Goal: Task Accomplishment & Management: Manage account settings

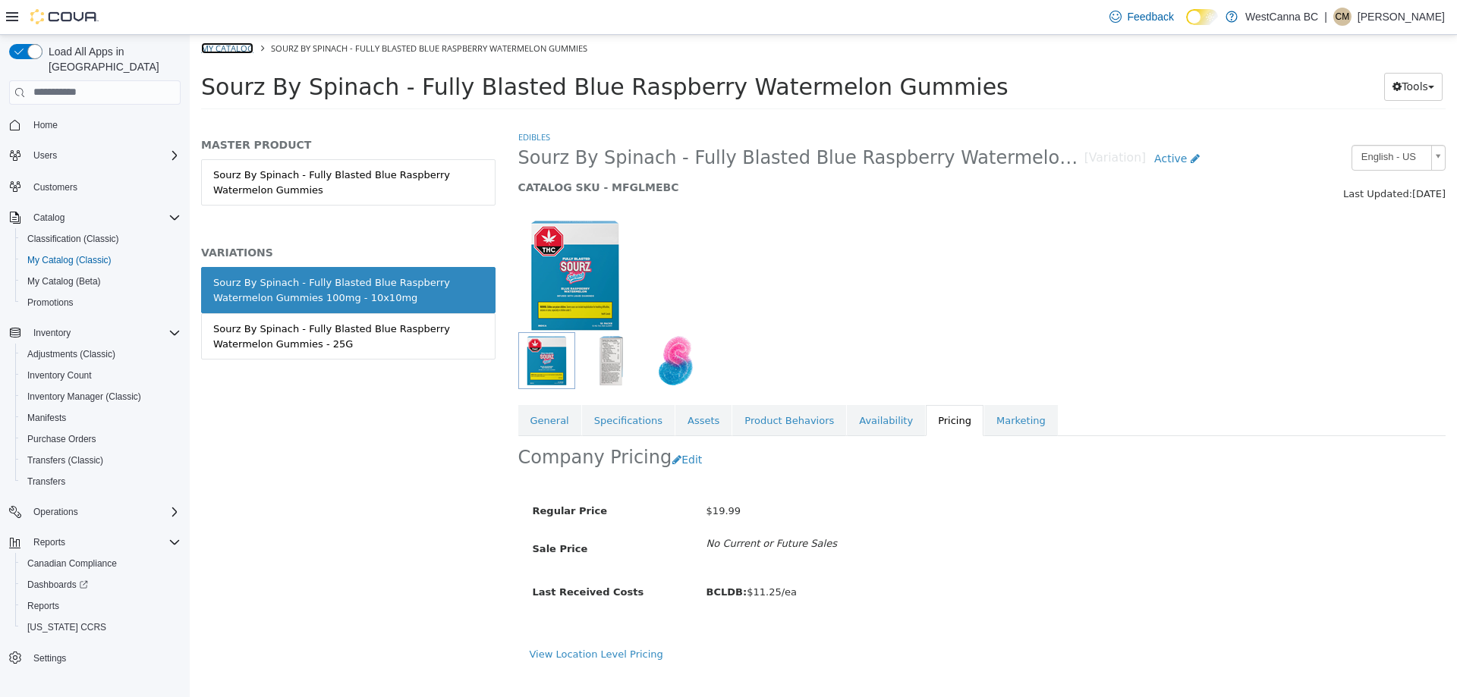
click at [246, 52] on link "My Catalog" at bounding box center [227, 47] width 52 height 11
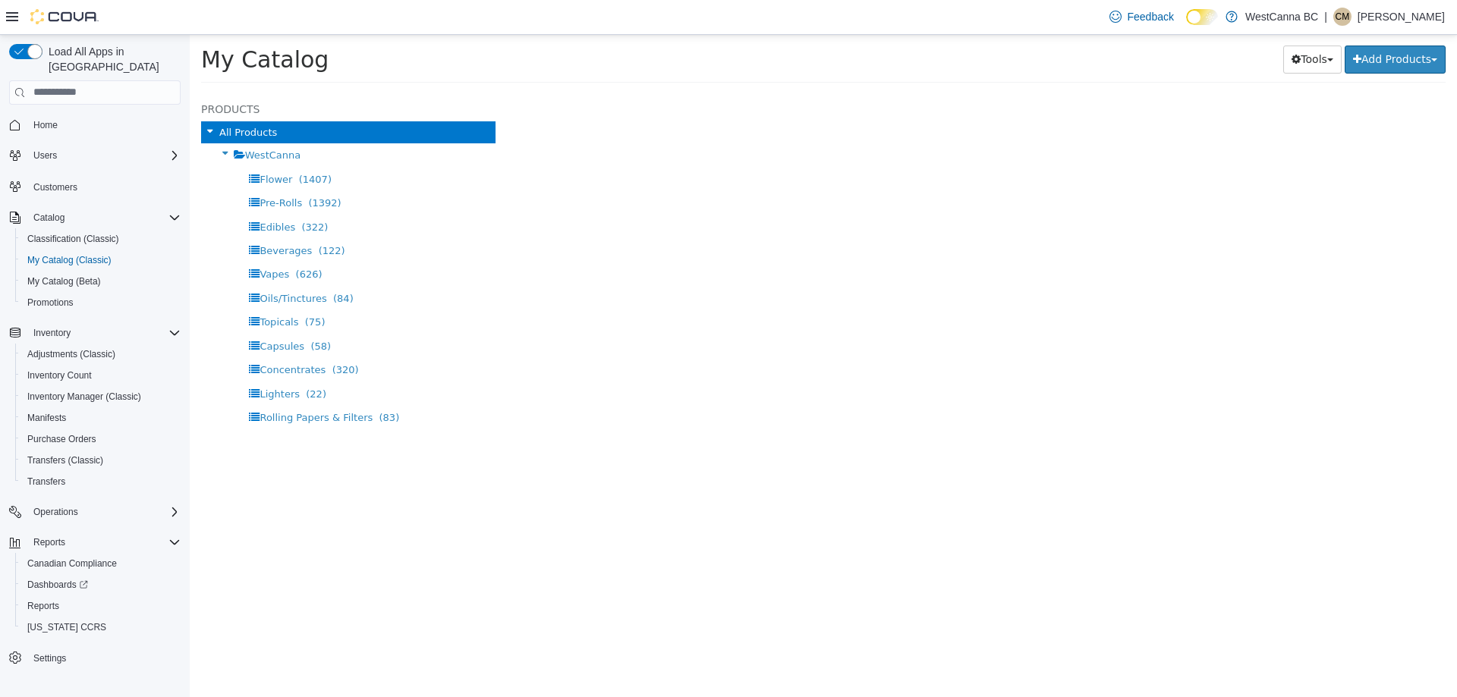
select select "**********"
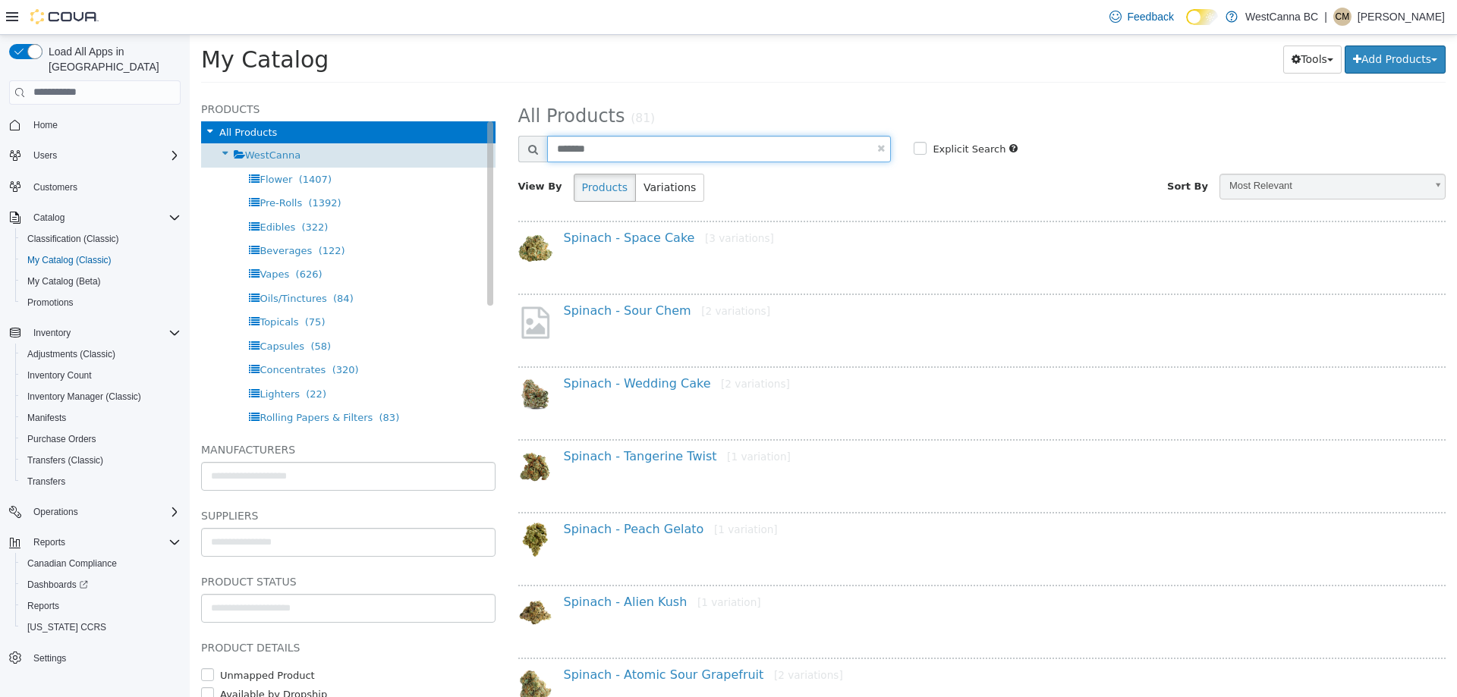
drag, startPoint x: 607, startPoint y: 152, endPoint x: 450, endPoint y: 146, distance: 157.1
click at [450, 92] on div "**********" at bounding box center [823, 92] width 1267 height 0
type input "********"
select select "**********"
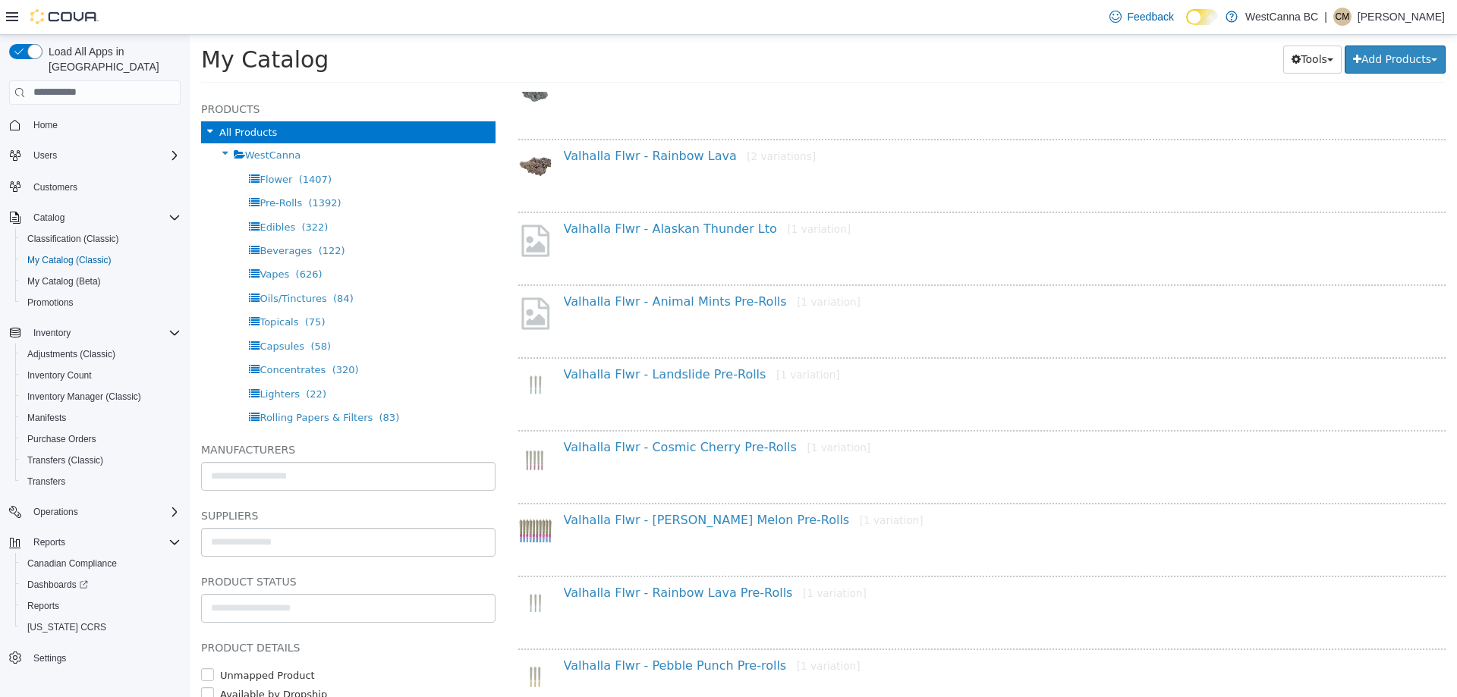
scroll to position [531, 0]
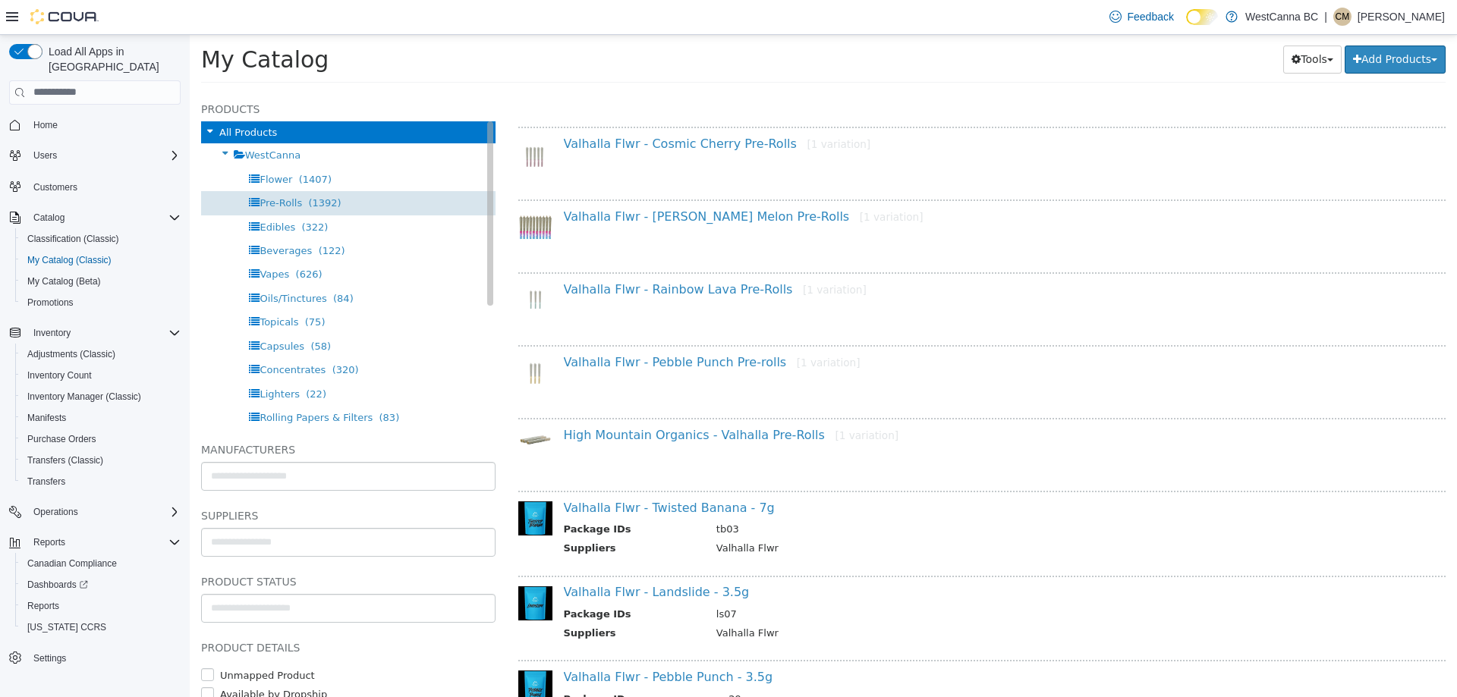
click at [270, 200] on span "Pre-Rolls" at bounding box center [280, 201] width 42 height 11
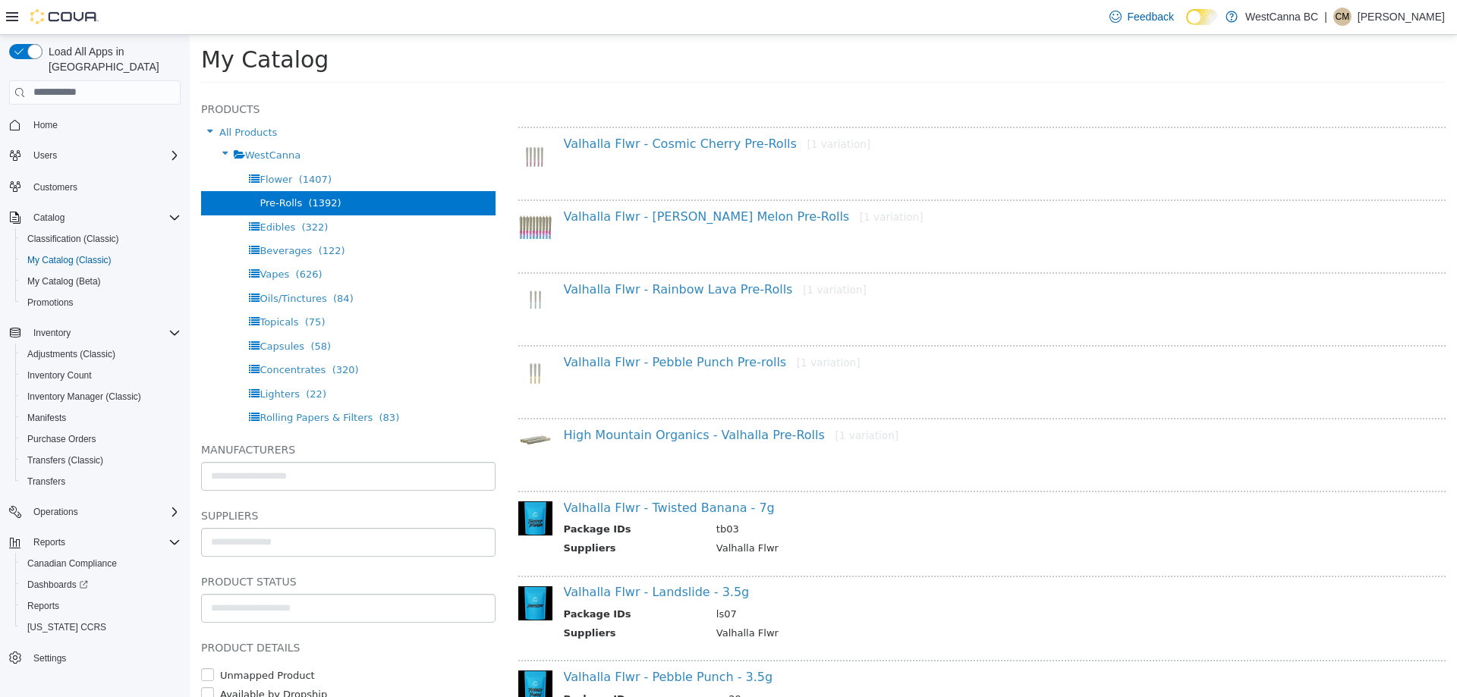
select select "**********"
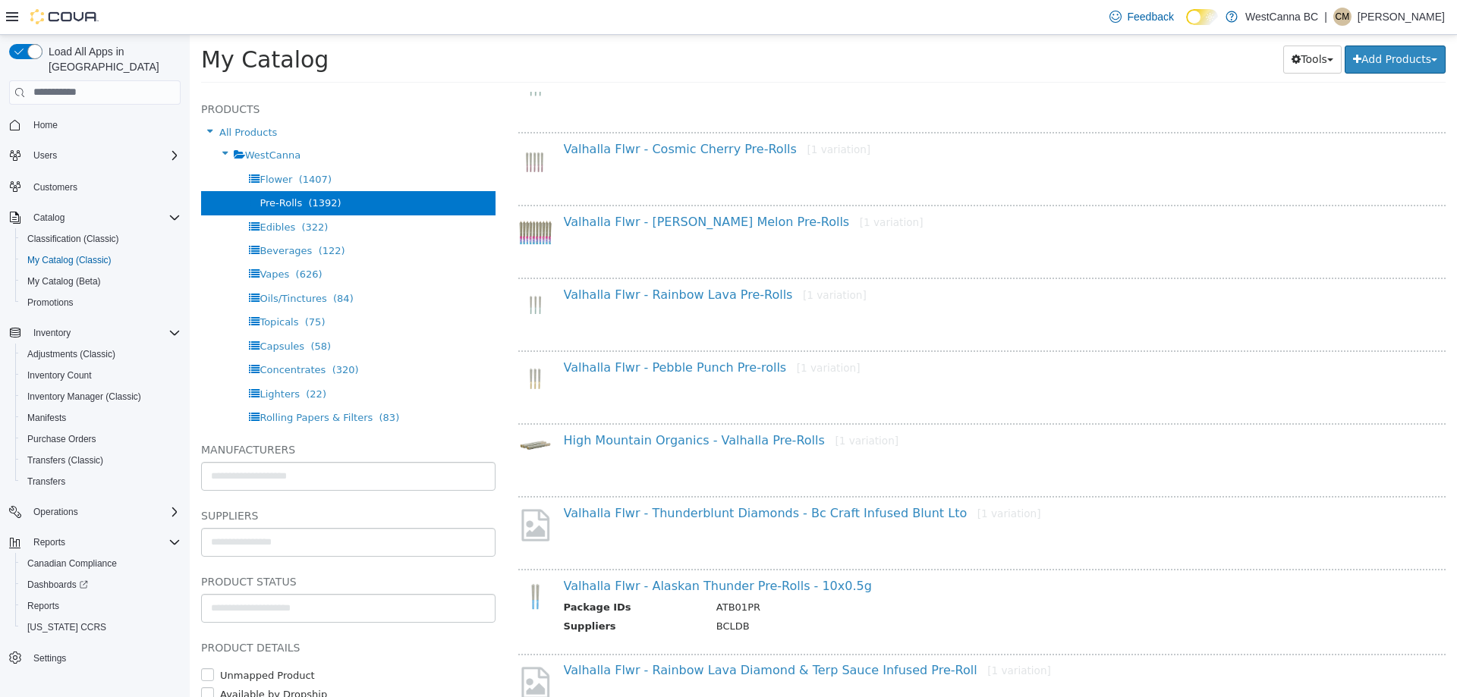
scroll to position [218, 0]
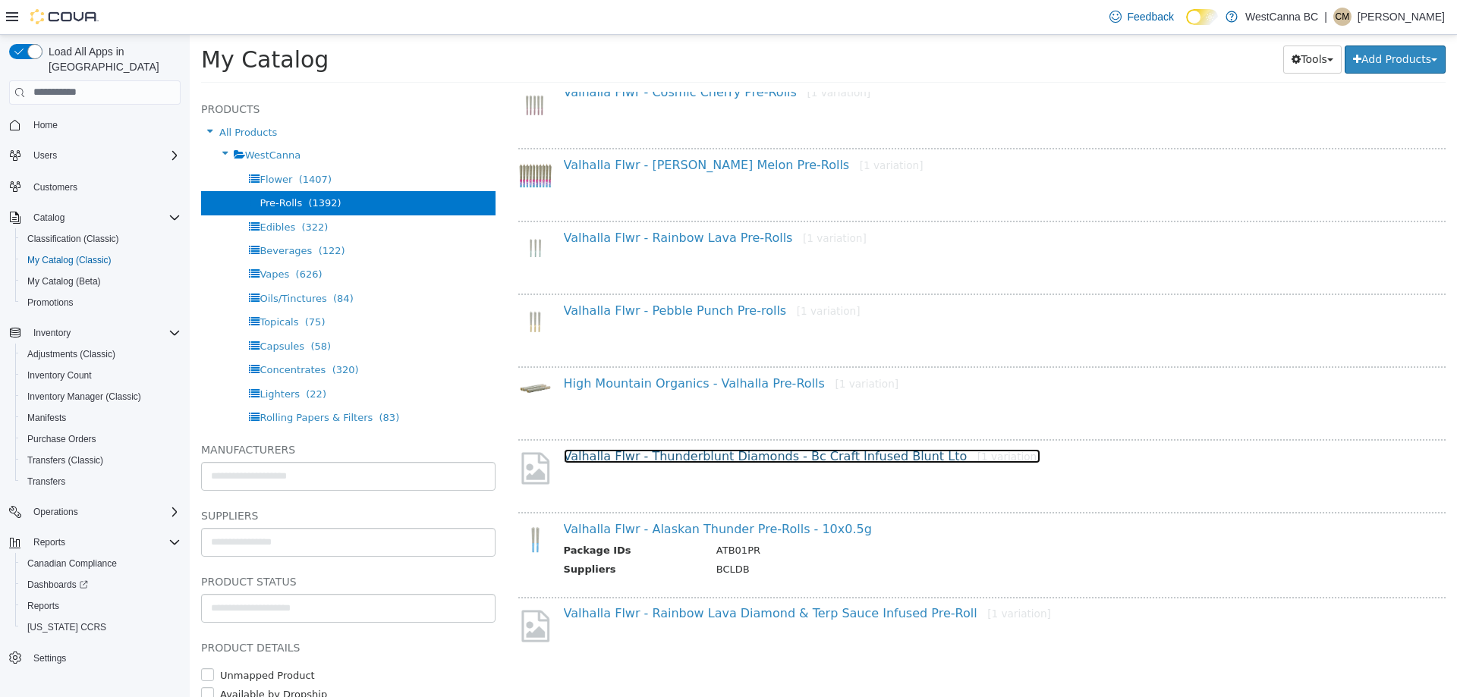
click at [741, 461] on link "Valhalla Flwr - Thunderblunt Diamonds - Bc Craft Infused Blunt Lto [1 variation]" at bounding box center [802, 455] width 477 height 14
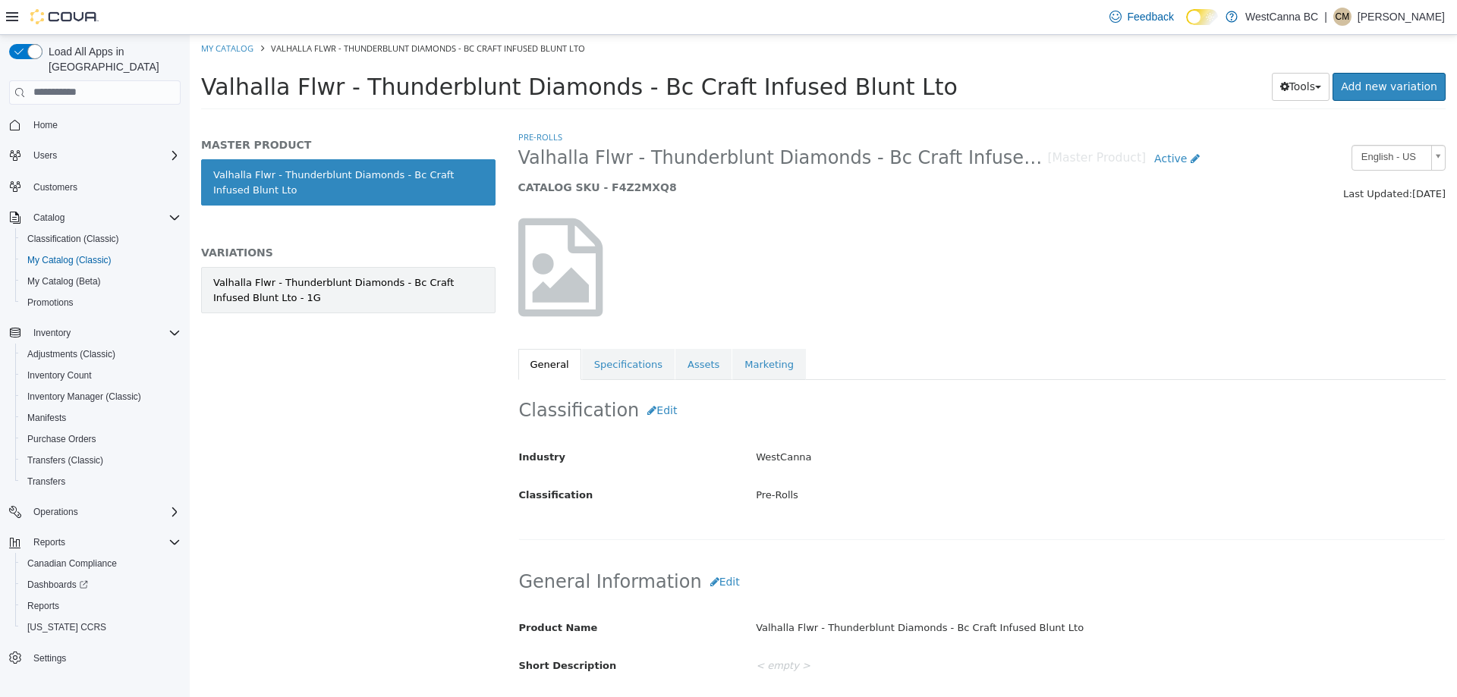
click at [344, 288] on div "Valhalla Flwr - Thunderblunt Diamonds - Bc Craft Infused Blunt Lto - 1G" at bounding box center [348, 290] width 270 height 30
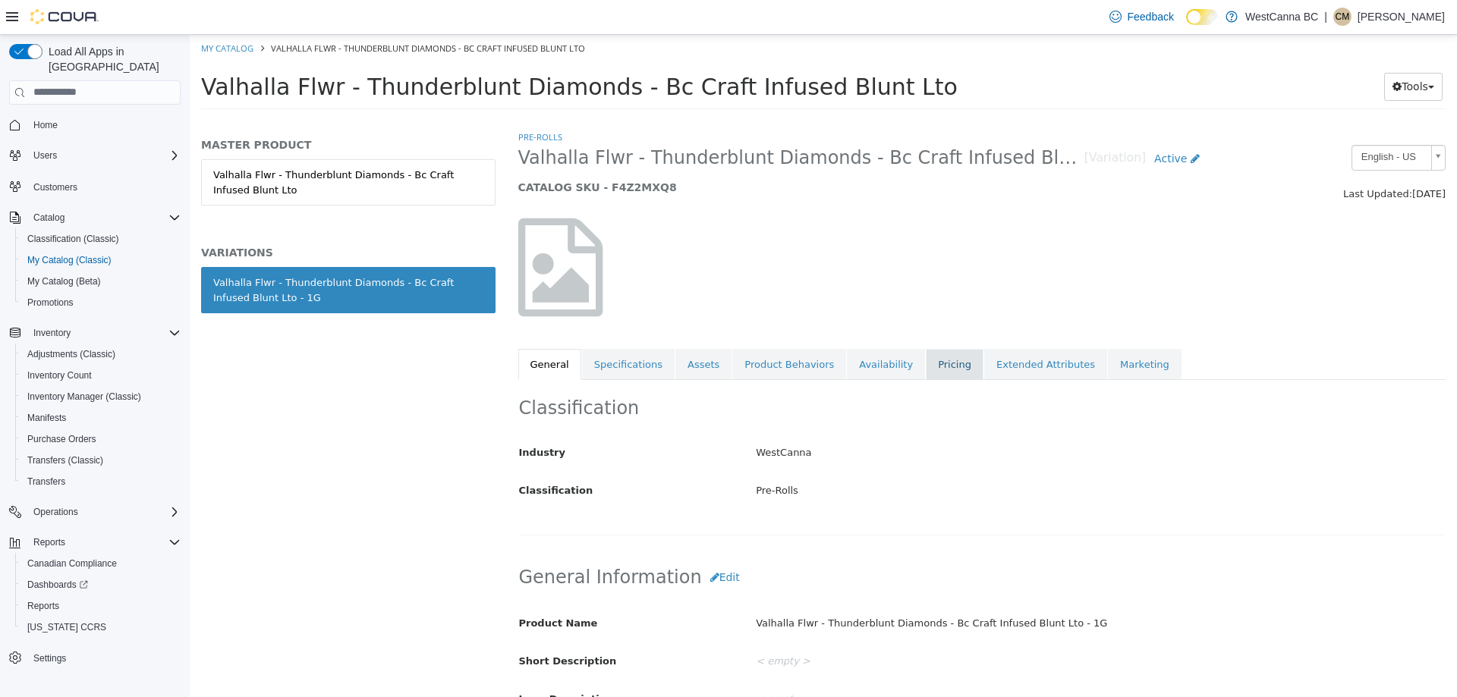
click at [926, 358] on link "Pricing" at bounding box center [955, 364] width 58 height 32
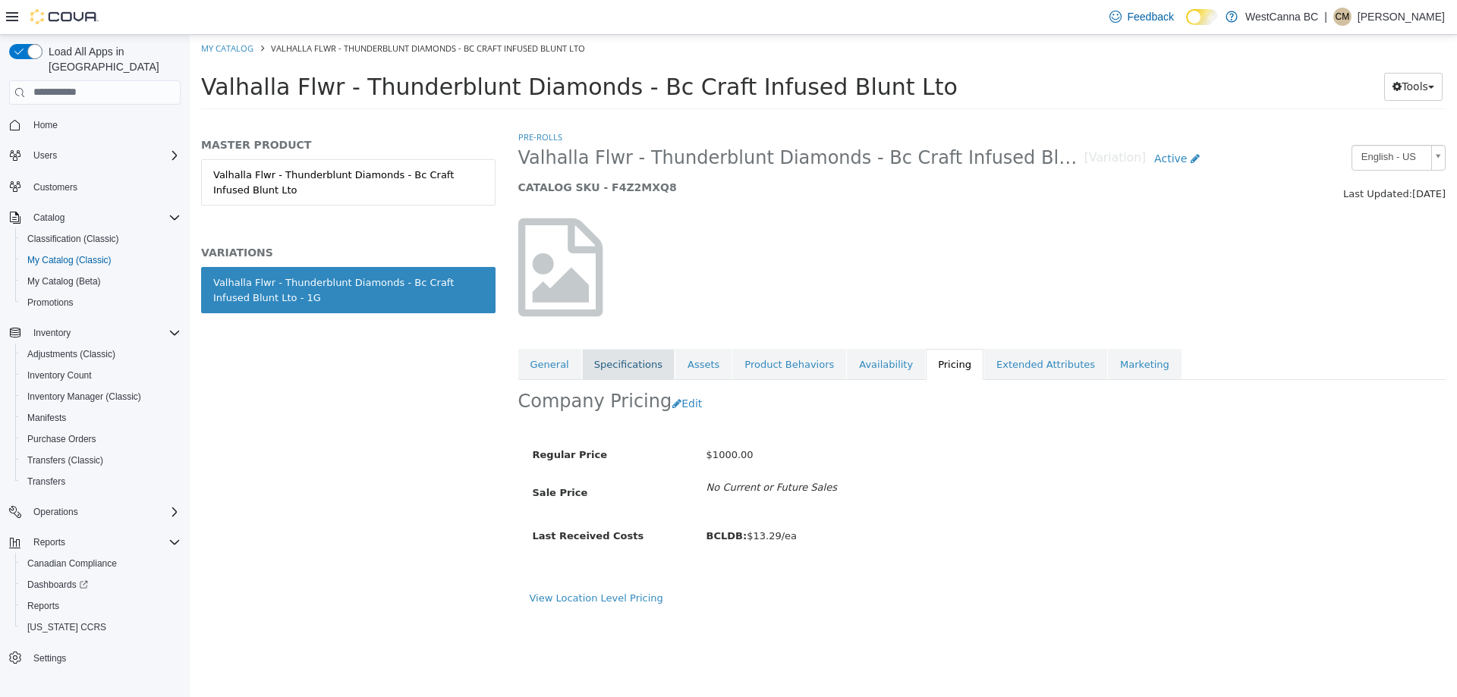
drag, startPoint x: 627, startPoint y: 357, endPoint x: 573, endPoint y: 366, distance: 54.8
click at [625, 357] on link "Specifications" at bounding box center [628, 364] width 93 height 32
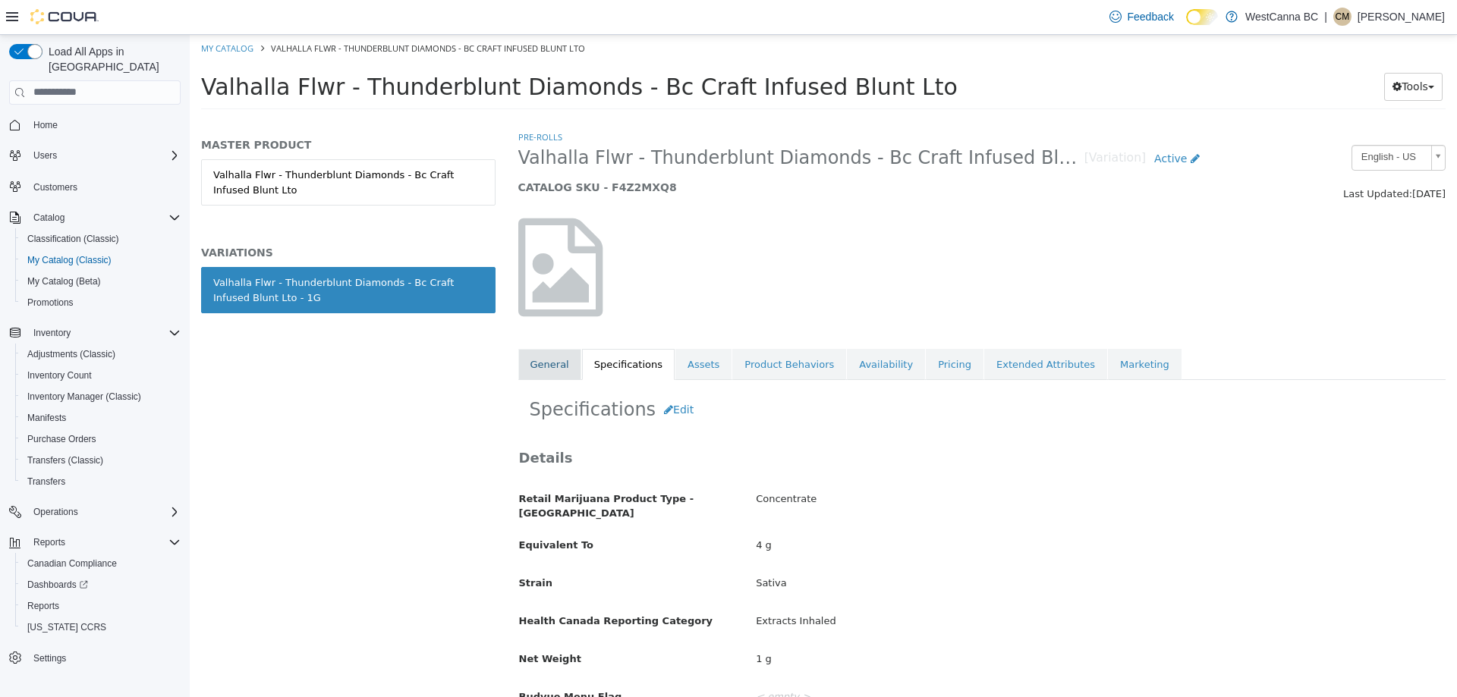
click at [545, 362] on link "General" at bounding box center [549, 364] width 63 height 32
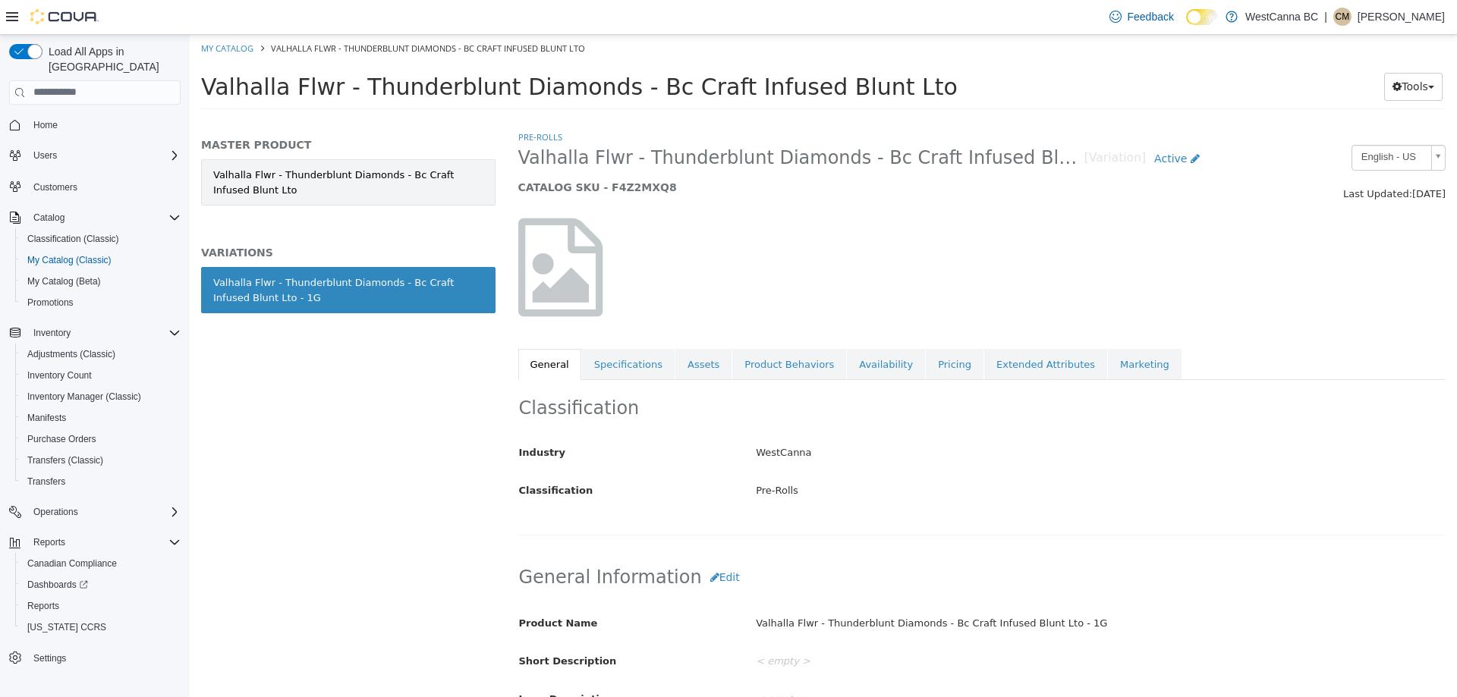
click at [404, 165] on link "Valhalla Flwr - Thunderblunt Diamonds - Bc Craft Infused Blunt Lto" at bounding box center [348, 182] width 294 height 46
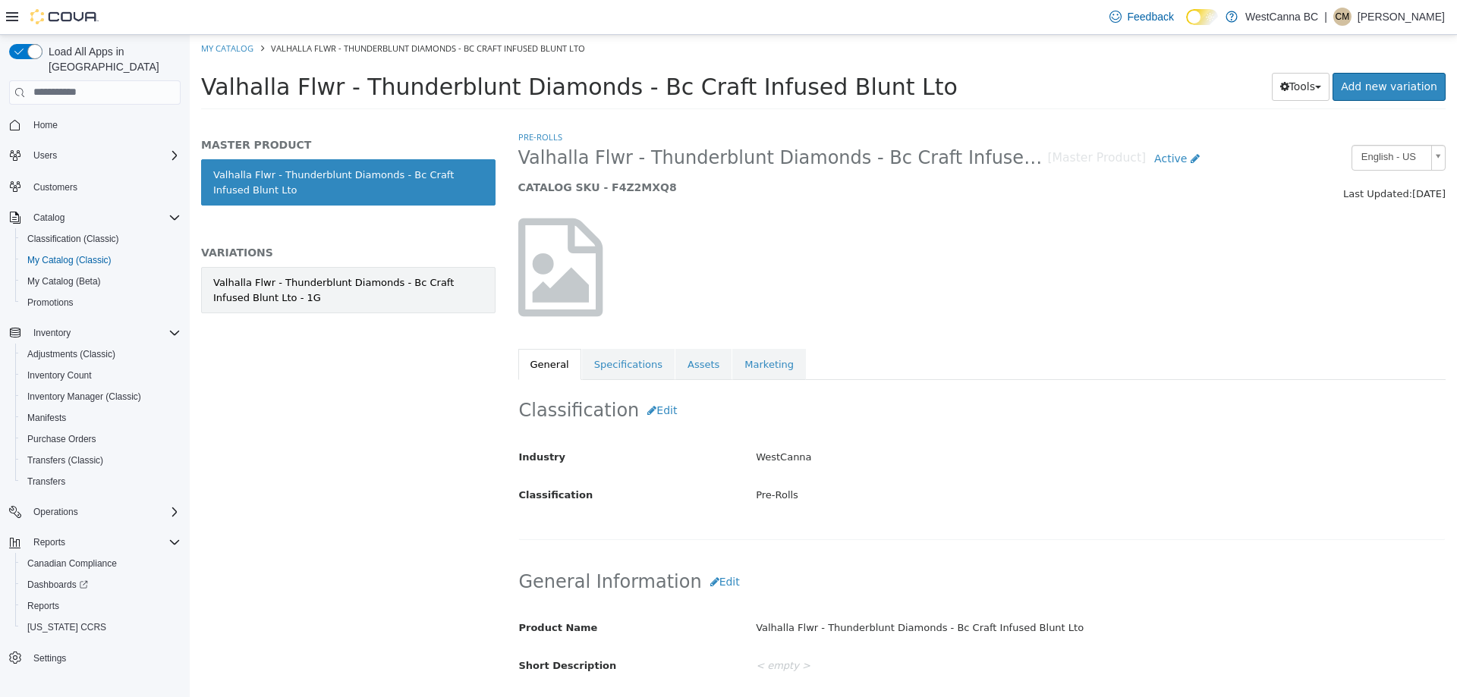
click at [436, 285] on div "Valhalla Flwr - Thunderblunt Diamonds - Bc Craft Infused Blunt Lto - 1G" at bounding box center [348, 290] width 270 height 30
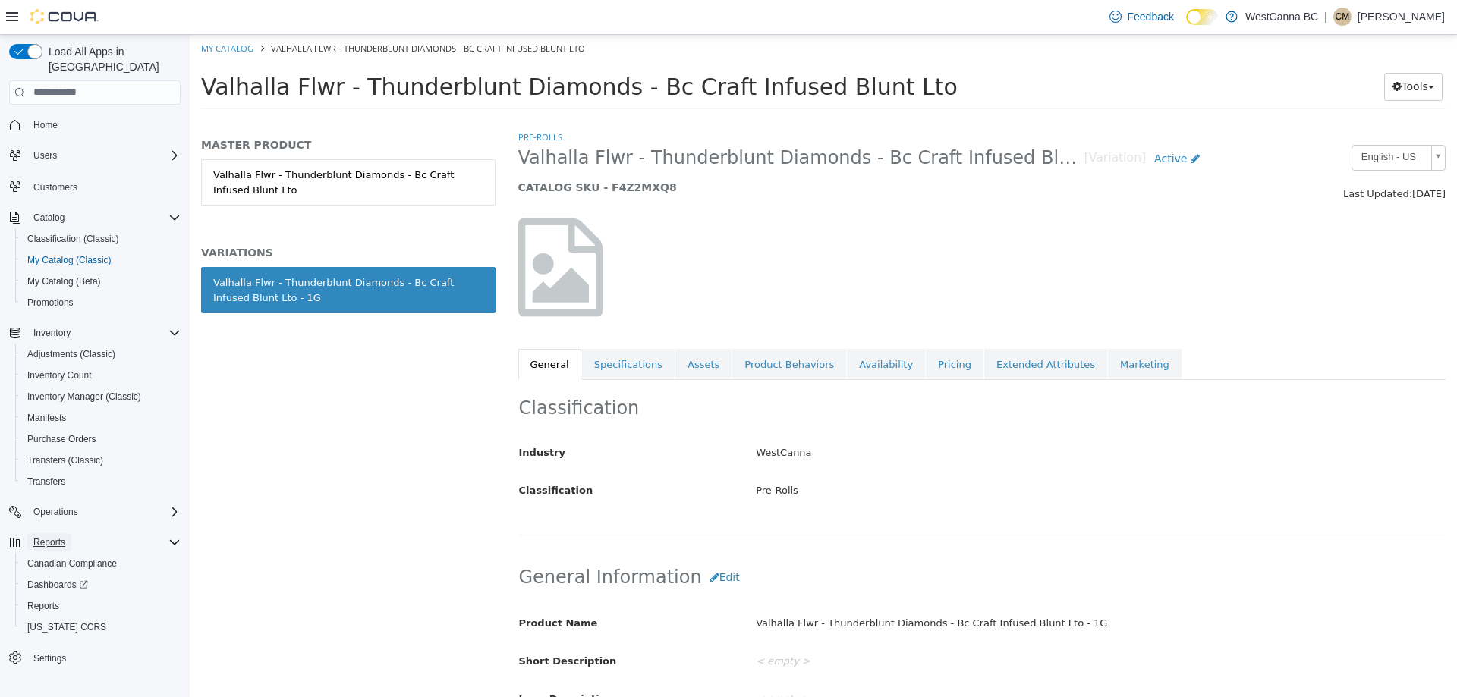
click at [58, 536] on span "Reports" at bounding box center [49, 542] width 32 height 12
click at [42, 536] on span "Reports" at bounding box center [49, 542] width 32 height 12
click at [58, 576] on span "Dashboards" at bounding box center [57, 585] width 61 height 18
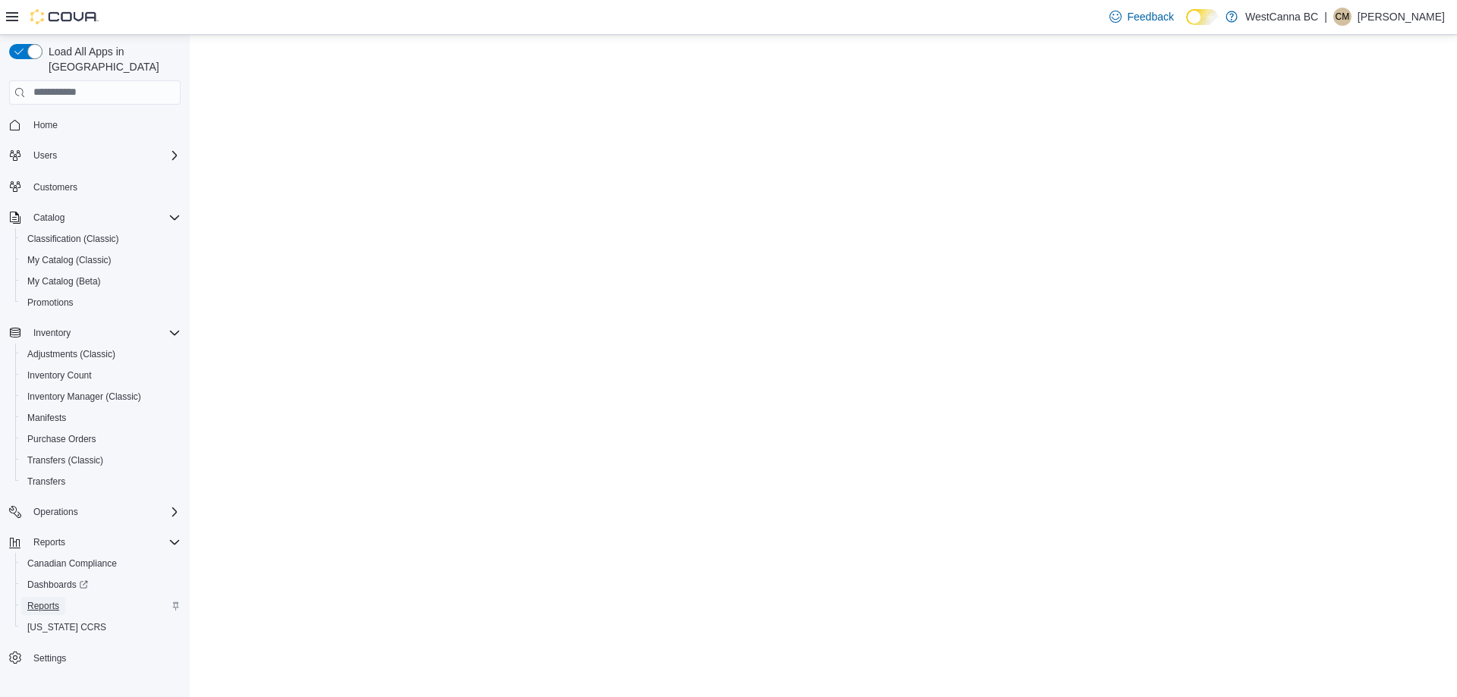
click at [33, 599] on span "Reports" at bounding box center [43, 606] width 32 height 18
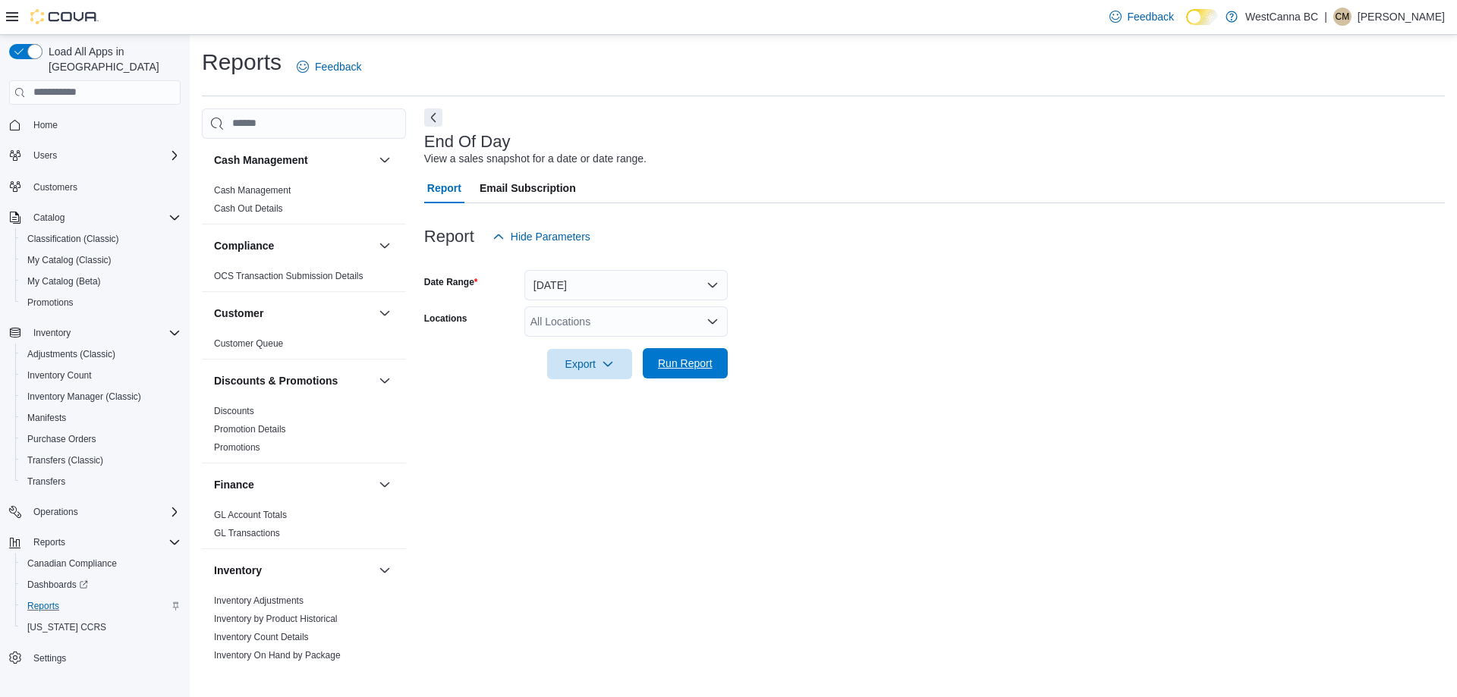
click at [696, 364] on span "Run Report" at bounding box center [685, 363] width 55 height 15
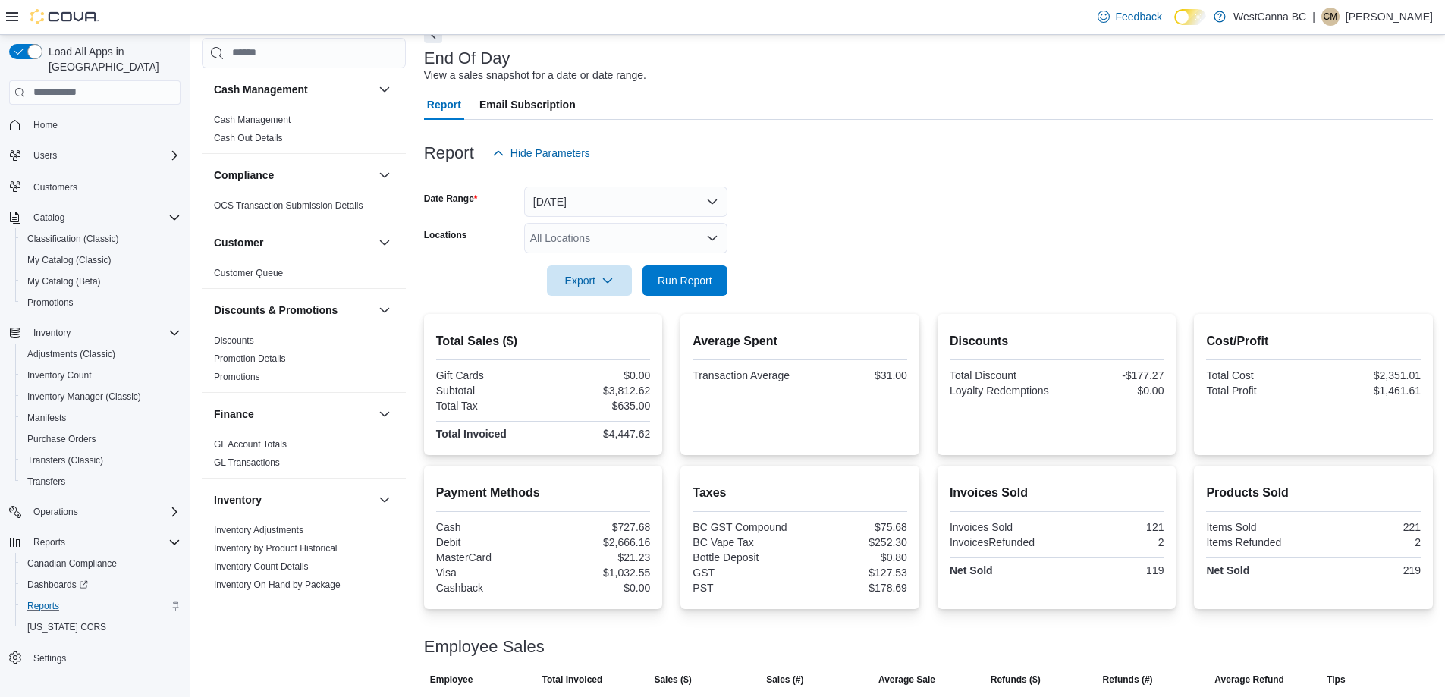
scroll to position [171, 0]
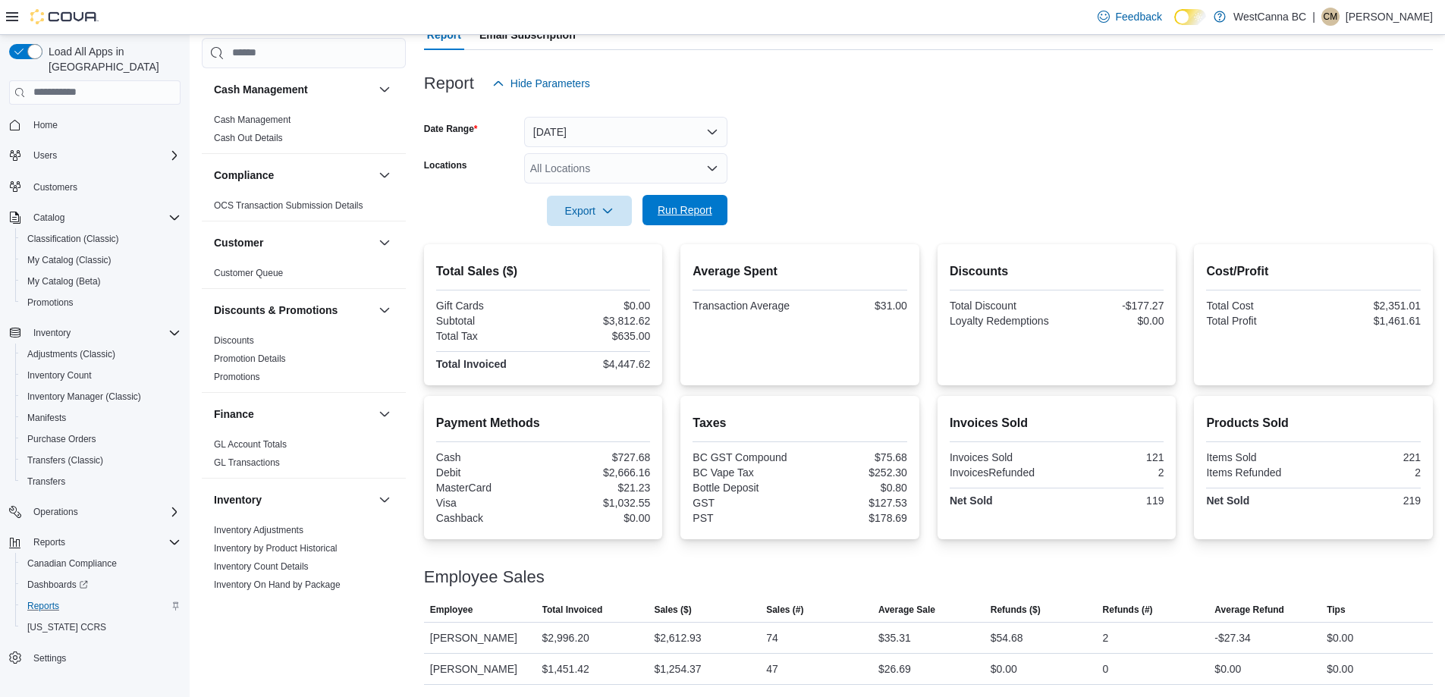
click at [663, 205] on span "Run Report" at bounding box center [685, 210] width 67 height 30
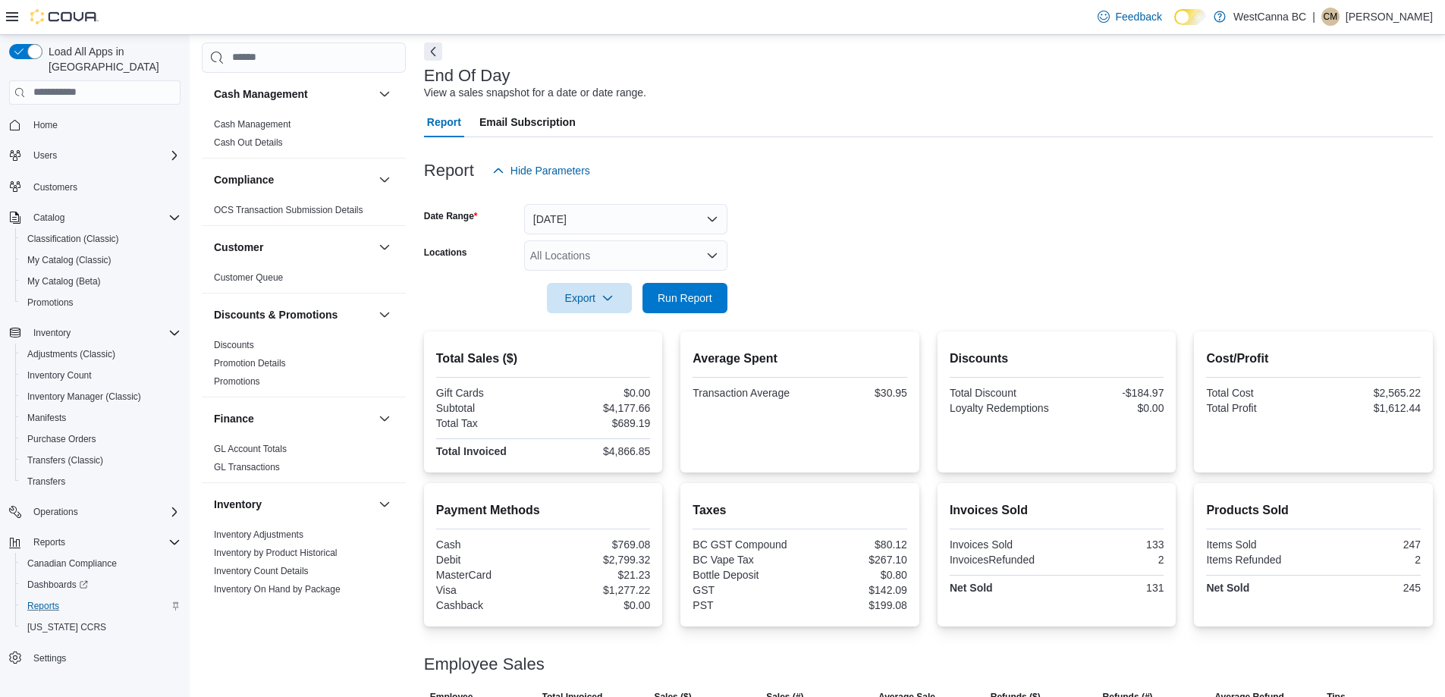
scroll to position [0, 0]
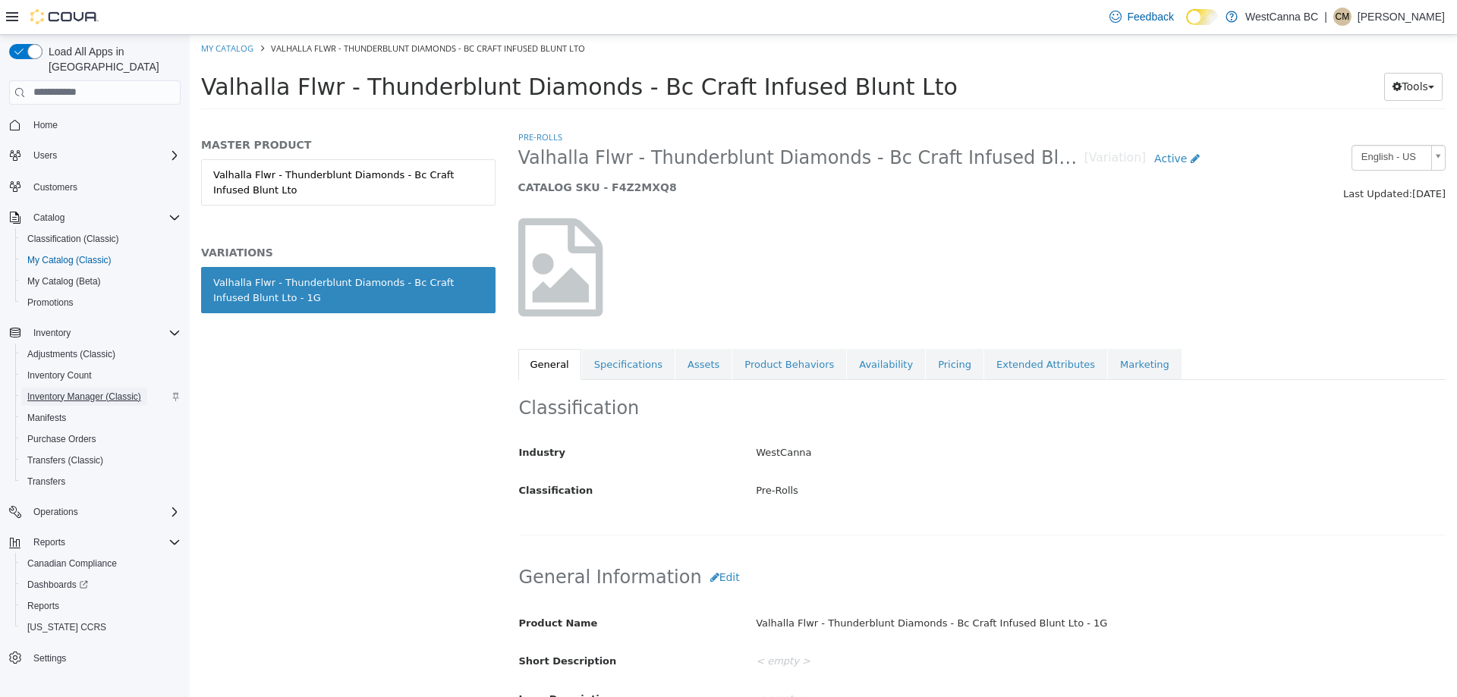
click at [92, 391] on span "Inventory Manager (Classic)" at bounding box center [84, 397] width 114 height 12
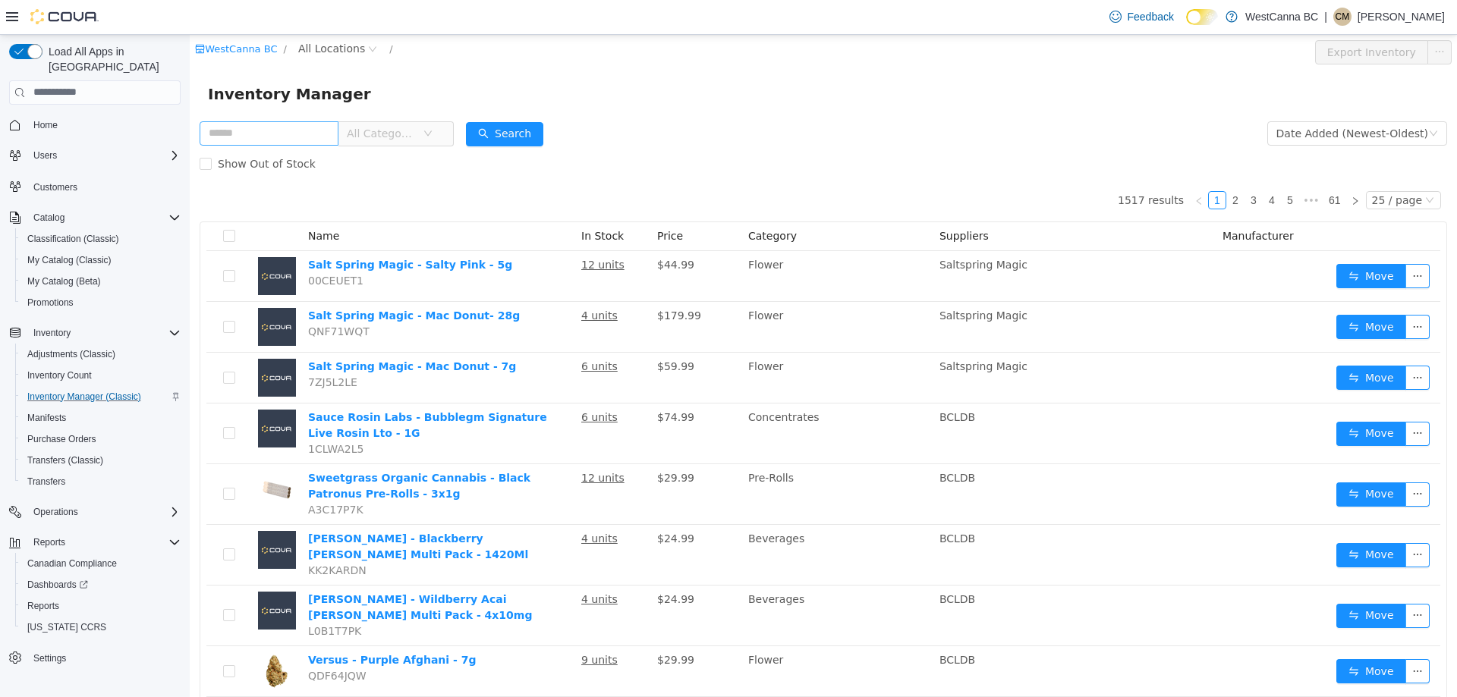
click at [279, 133] on input "text" at bounding box center [269, 133] width 139 height 24
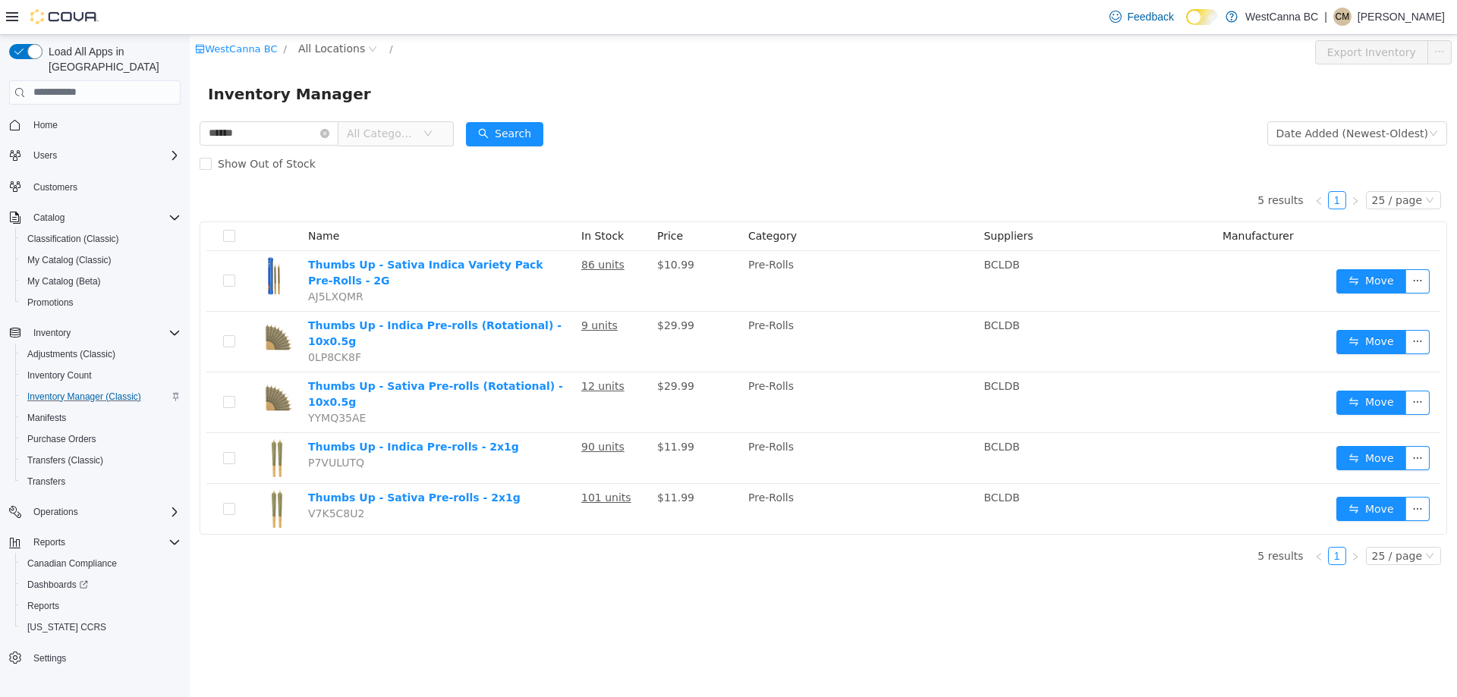
drag, startPoint x: 278, startPoint y: 121, endPoint x: 128, endPoint y: 137, distance: 151.0
click at [190, 137] on html "WestCanna BC / All Locations / Export Inventory Inventory Manager ****** All Ca…" at bounding box center [823, 365] width 1267 height 662
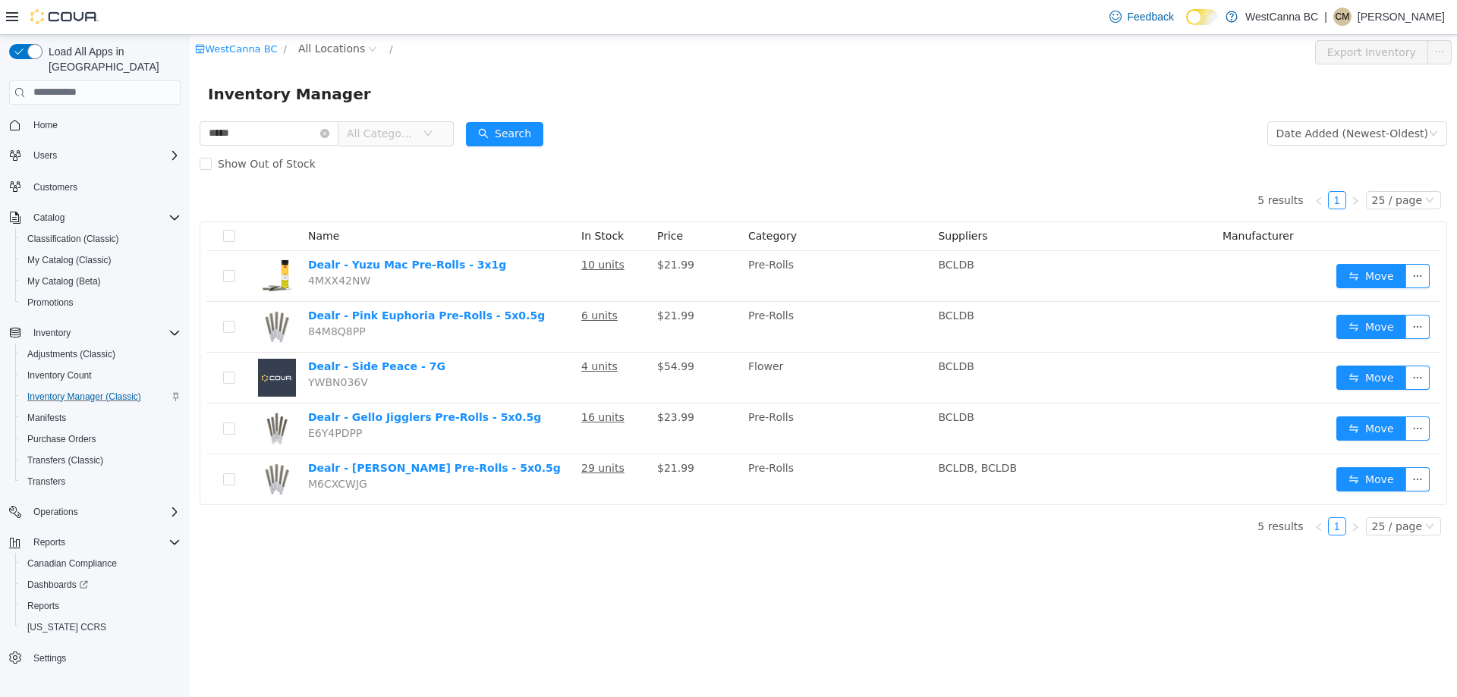
drag, startPoint x: 232, startPoint y: 142, endPoint x: 90, endPoint y: 146, distance: 141.9
click at [190, 146] on html "WestCanna BC / All Locations / Export Inventory Inventory Manager ***** All Cat…" at bounding box center [823, 365] width 1267 height 662
type input "******"
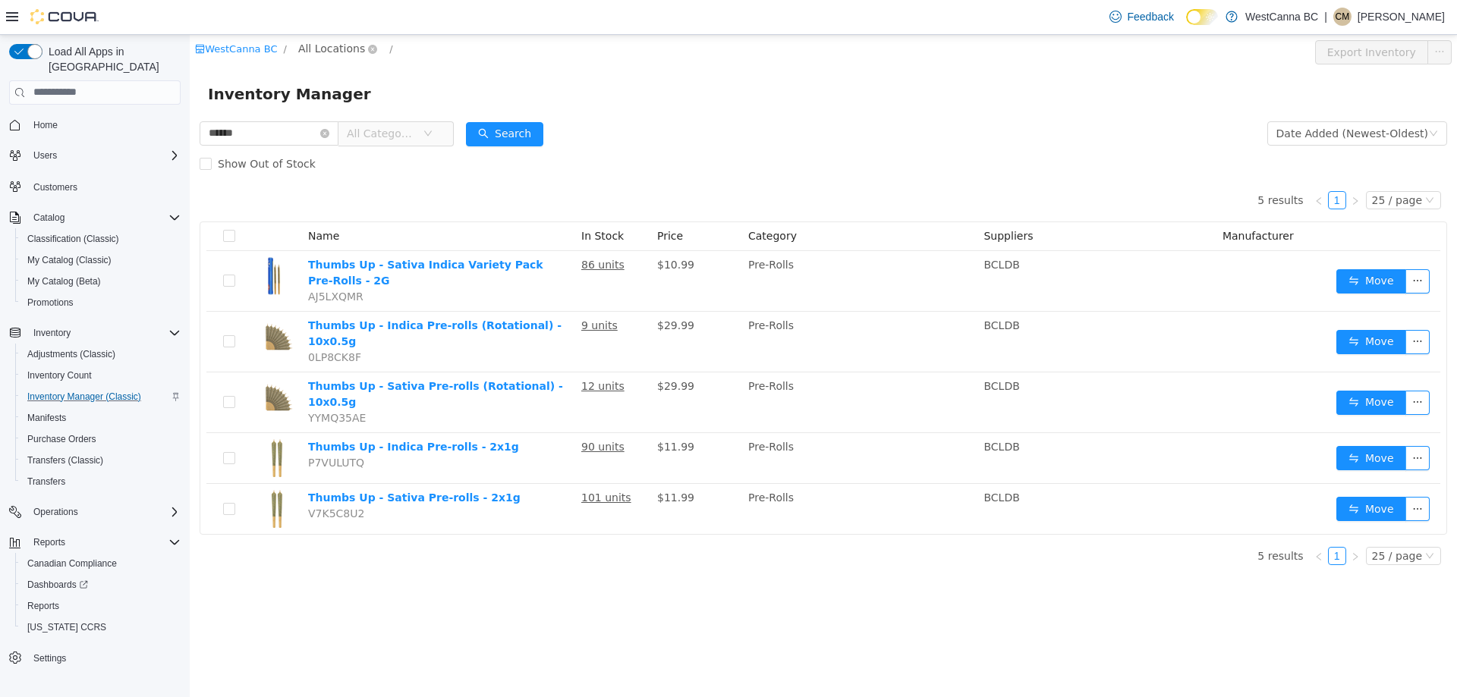
click at [325, 54] on span "All Locations" at bounding box center [331, 47] width 67 height 17
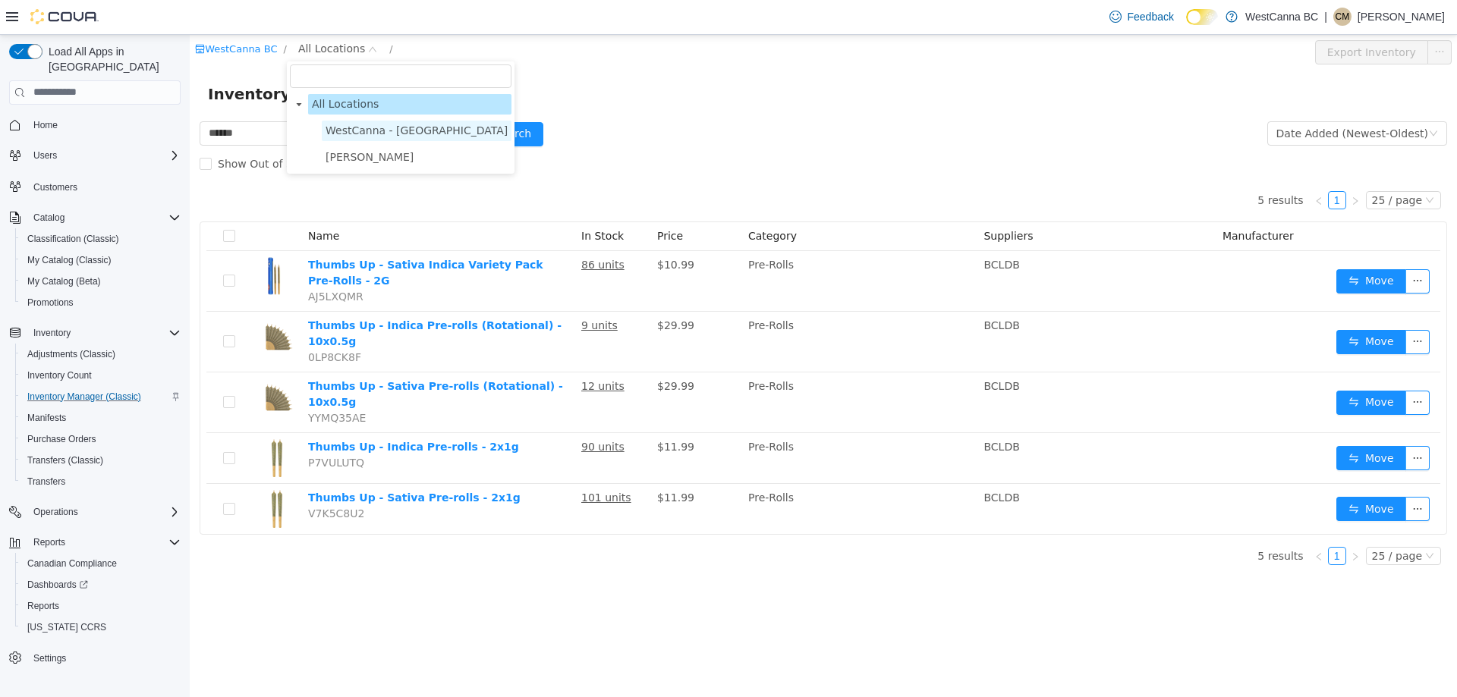
click at [356, 127] on span "WestCanna - Broadway" at bounding box center [416, 130] width 182 height 12
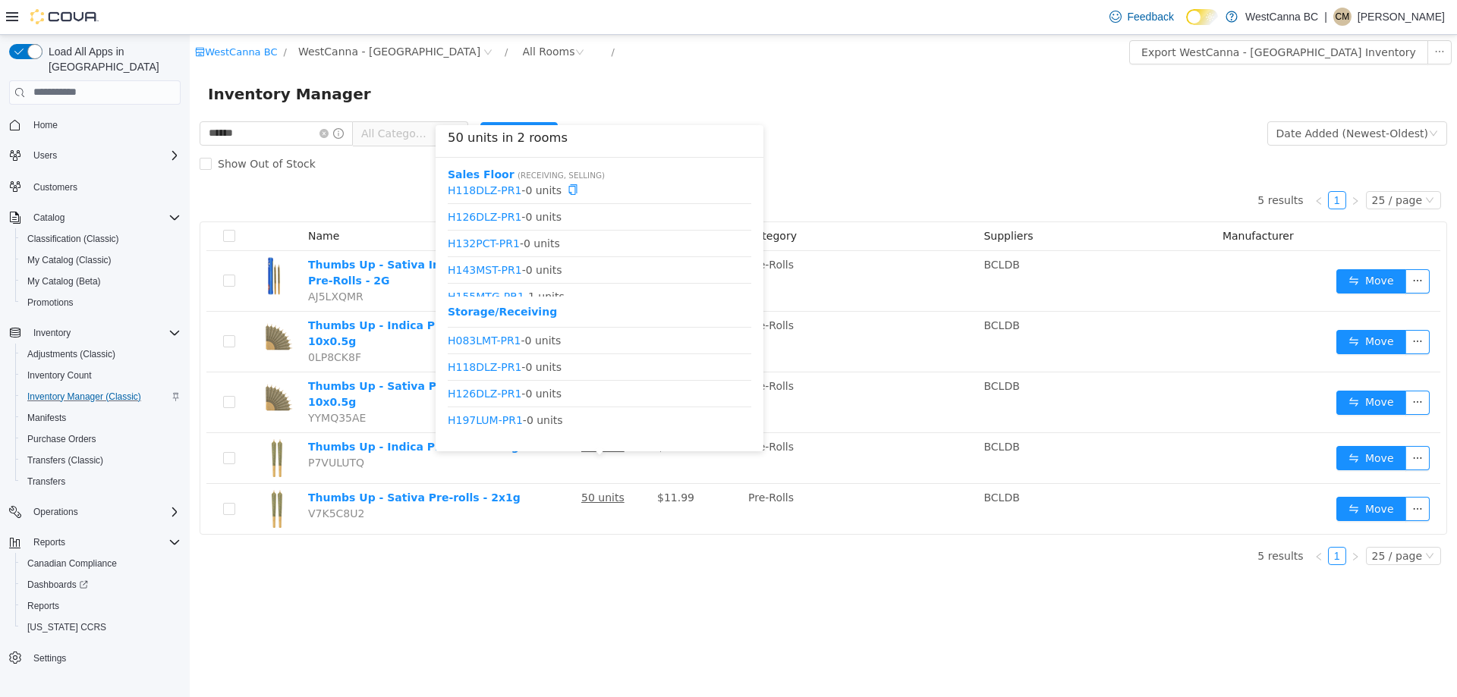
scroll to position [630, 0]
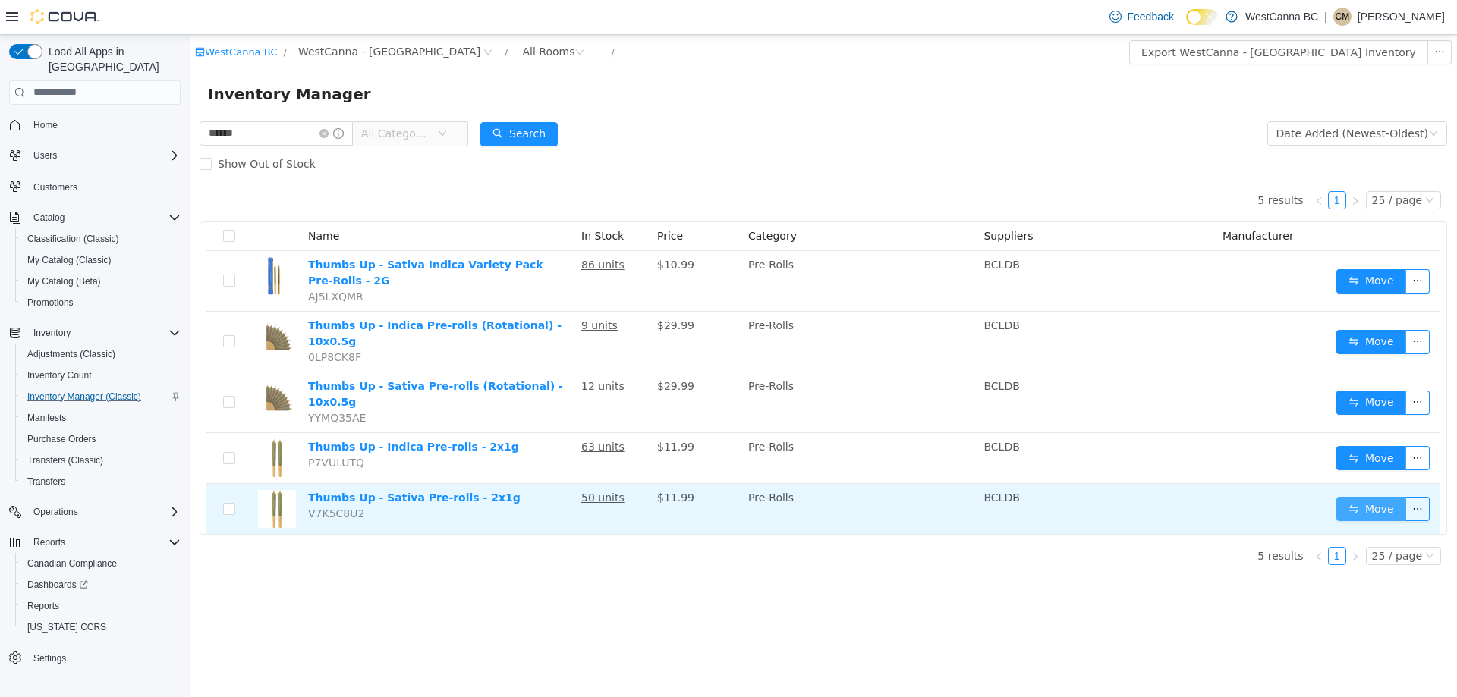
click at [1353, 496] on button "Move" at bounding box center [1371, 508] width 70 height 24
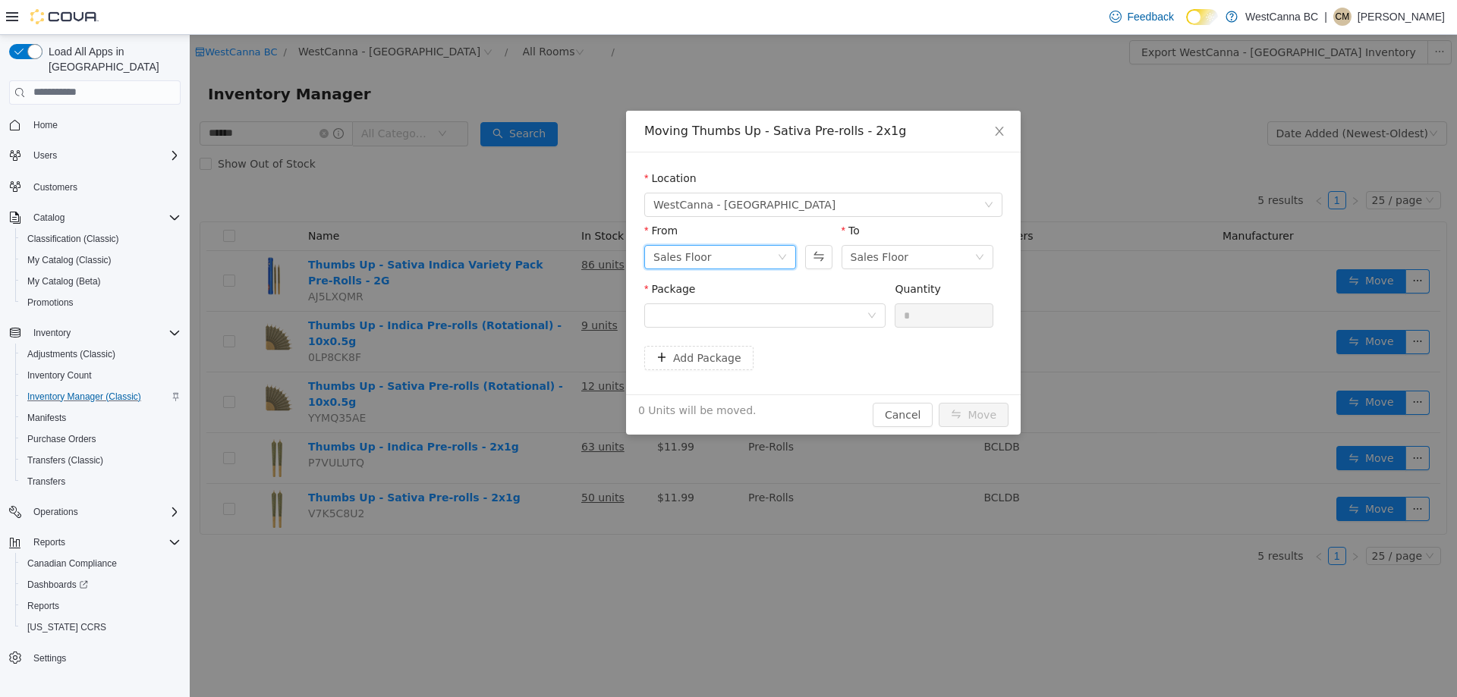
click at [746, 258] on div "Sales Floor" at bounding box center [715, 256] width 124 height 23
click at [885, 269] on div "To Sales Floor" at bounding box center [917, 248] width 152 height 52
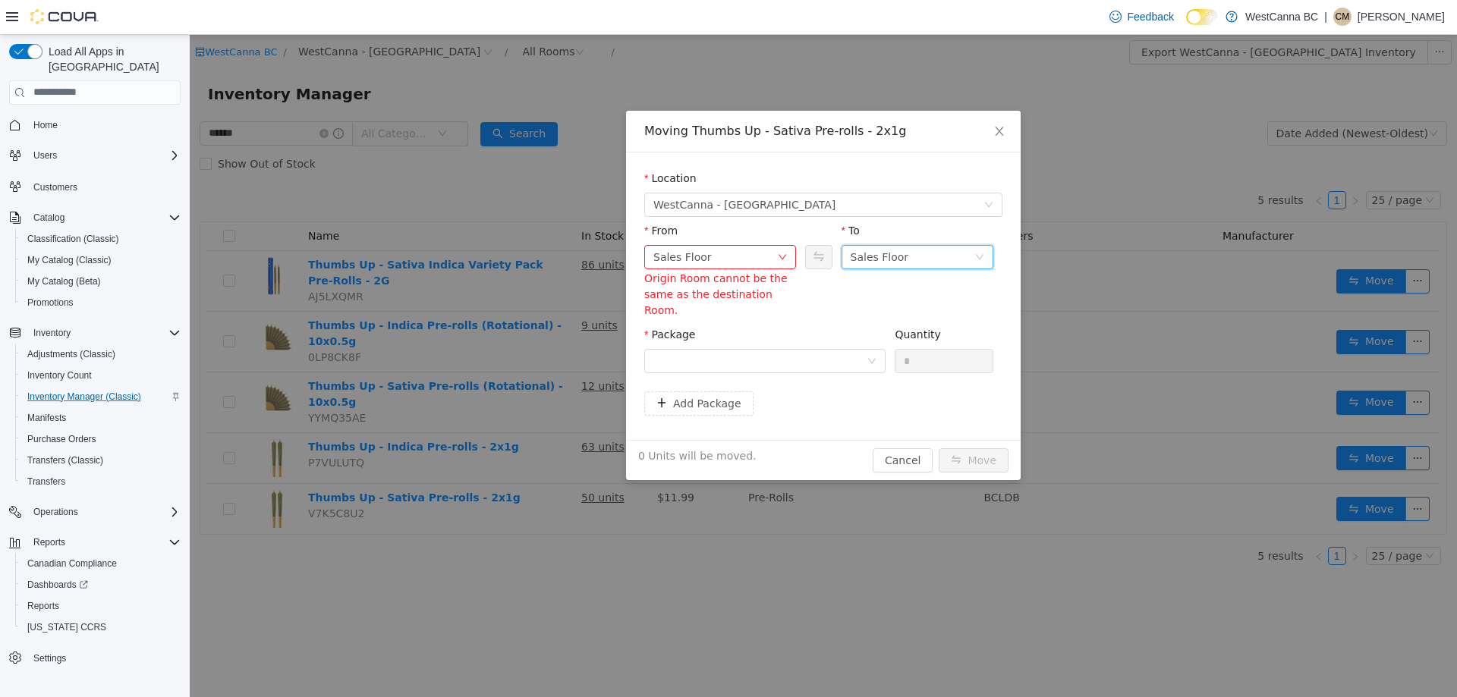
click at [891, 261] on div "Sales Floor" at bounding box center [879, 256] width 58 height 23
click at [874, 344] on li "Storage/Receiving" at bounding box center [917, 335] width 152 height 24
click at [784, 391] on div "Add Package" at bounding box center [823, 403] width 358 height 24
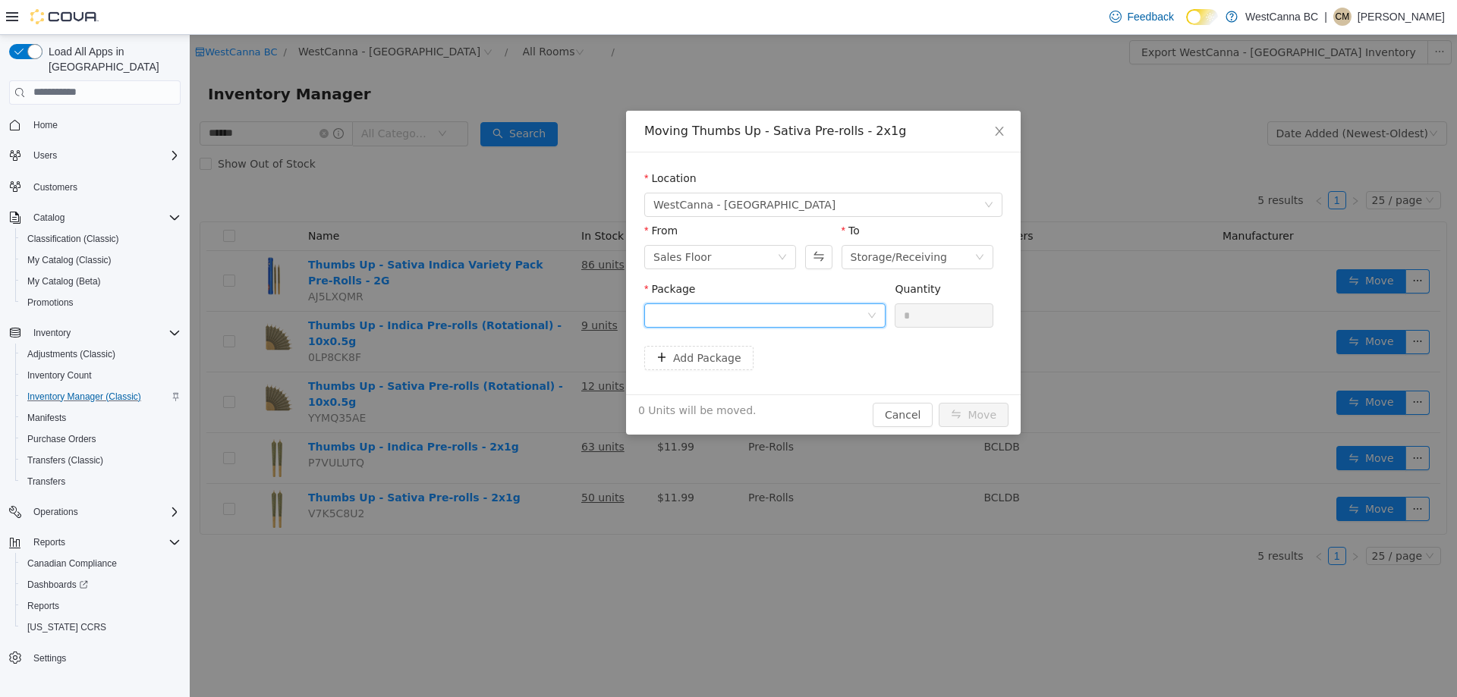
click at [792, 316] on div at bounding box center [759, 314] width 213 height 23
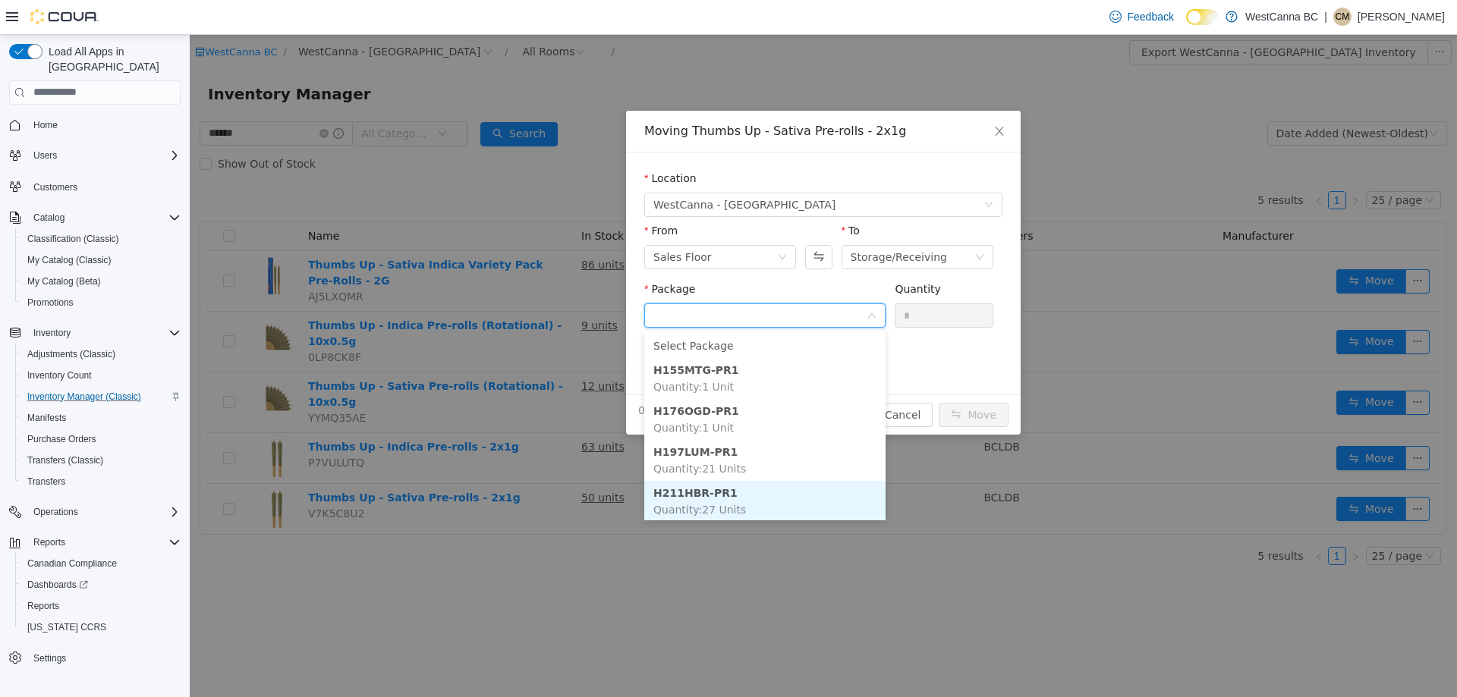
scroll to position [2, 0]
click at [748, 504] on li "H211HBR-PR1 Quantity : 27 Units" at bounding box center [764, 499] width 241 height 41
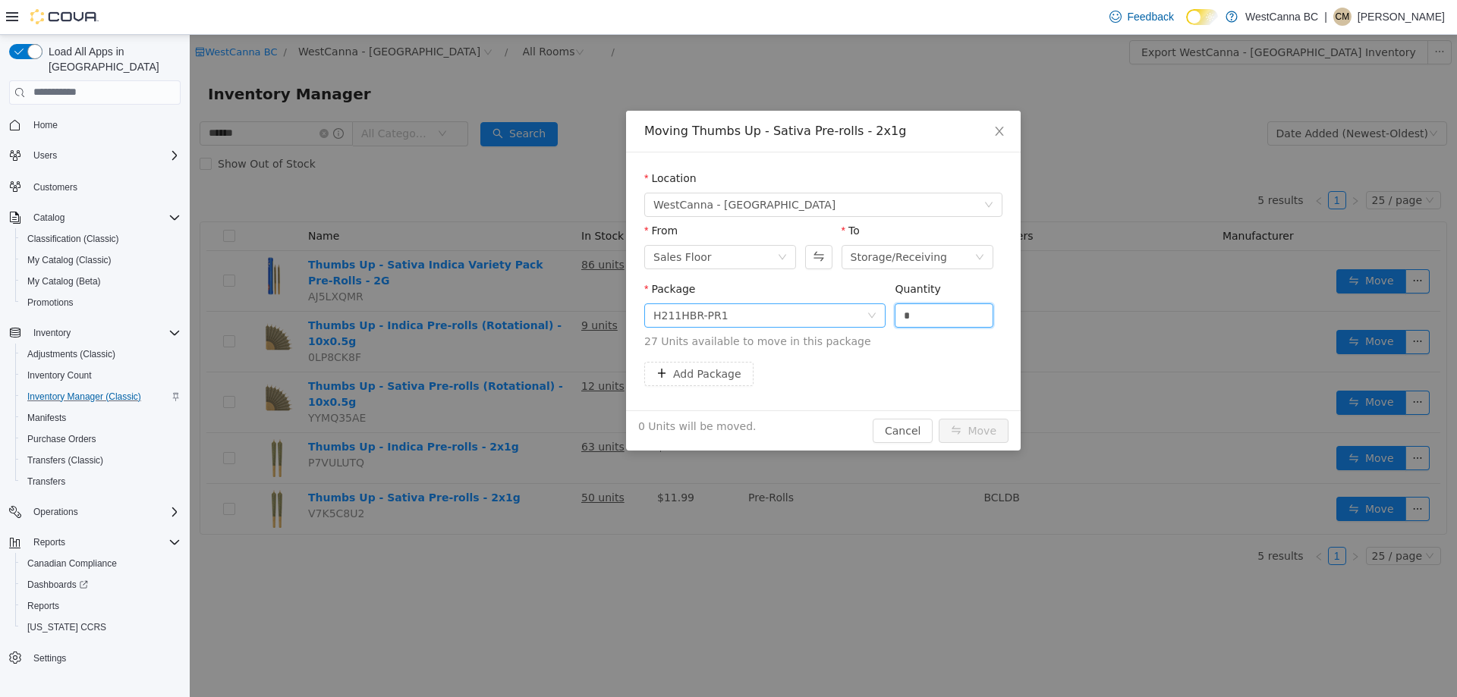
drag, startPoint x: 941, startPoint y: 311, endPoint x: 709, endPoint y: 316, distance: 231.4
click at [709, 316] on span "Package H211HBR-PR1 Quantity * 27 Units available to move in this package" at bounding box center [823, 315] width 358 height 67
type input "**"
click at [938, 418] on button "Move" at bounding box center [973, 430] width 70 height 24
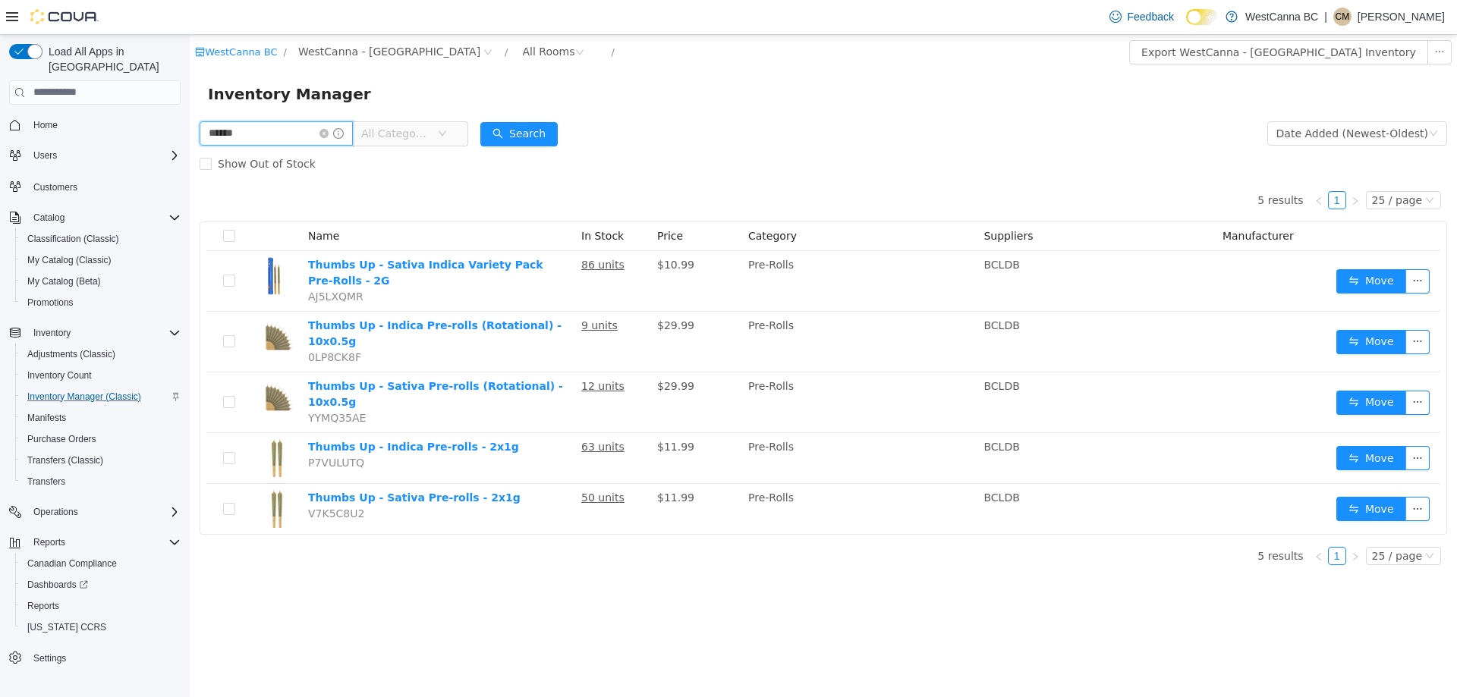
drag, startPoint x: 257, startPoint y: 133, endPoint x: 324, endPoint y: 160, distance: 72.1
click at [190, 125] on html "WestCanna BC / WestCanna - Broadway / All Rooms / Export WestCanna - Broadway I…" at bounding box center [823, 365] width 1267 height 662
type input "*******"
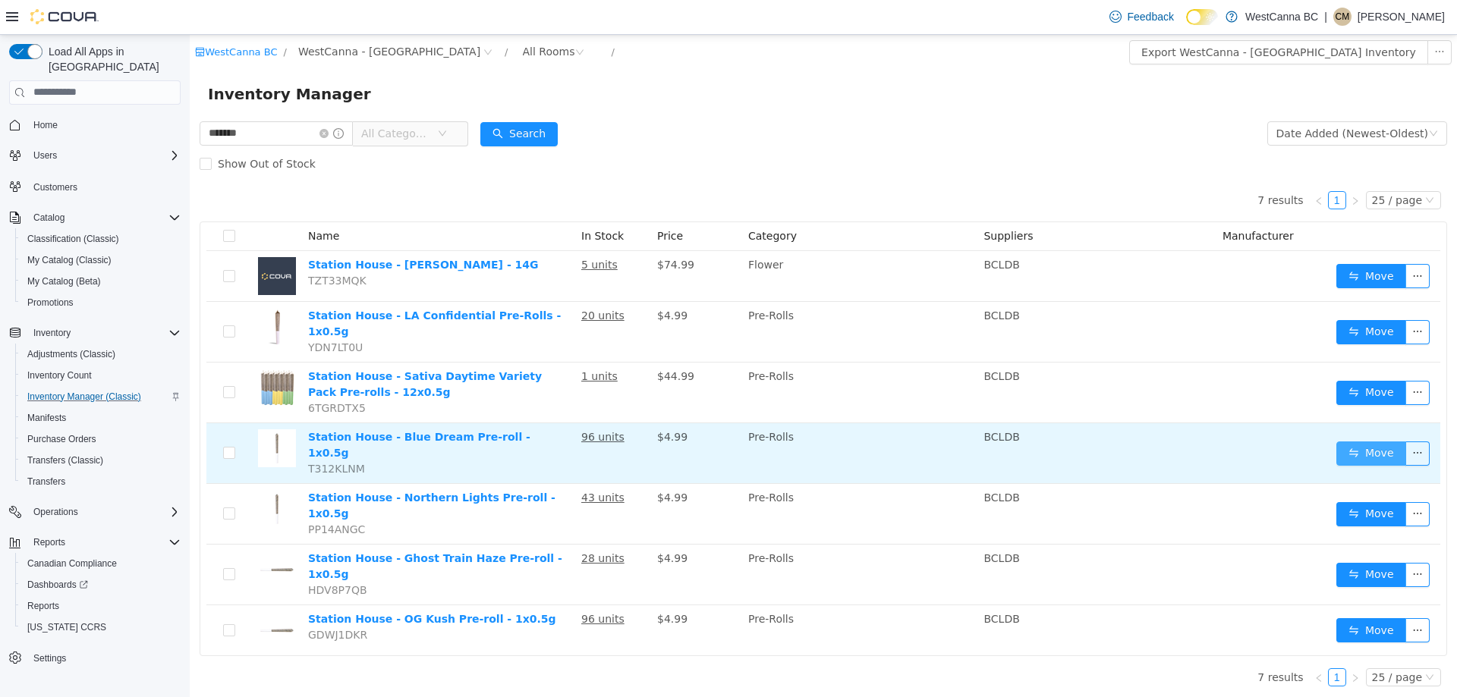
click at [1369, 442] on button "Move" at bounding box center [1371, 453] width 70 height 24
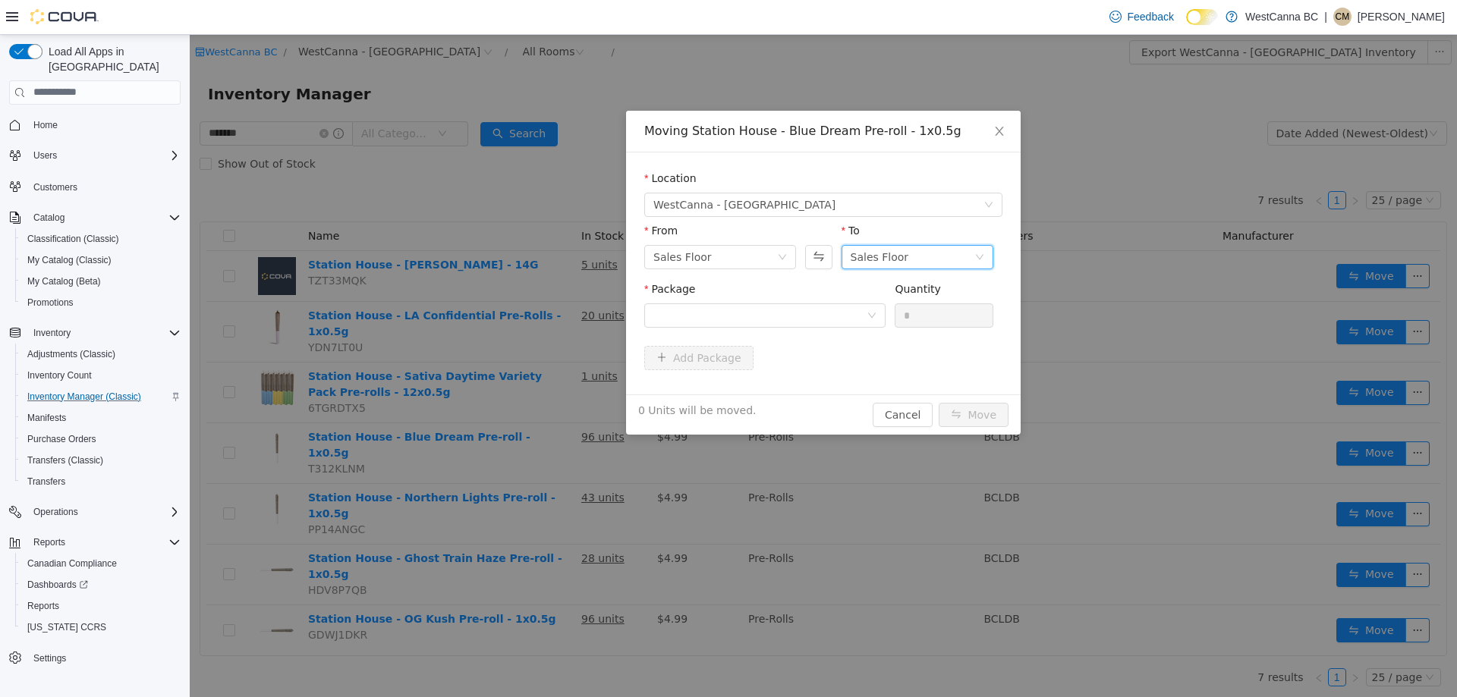
click at [872, 257] on div "Sales Floor" at bounding box center [879, 256] width 58 height 23
click at [876, 330] on li "Storage/Receiving" at bounding box center [917, 335] width 152 height 24
click at [766, 306] on div at bounding box center [759, 314] width 213 height 23
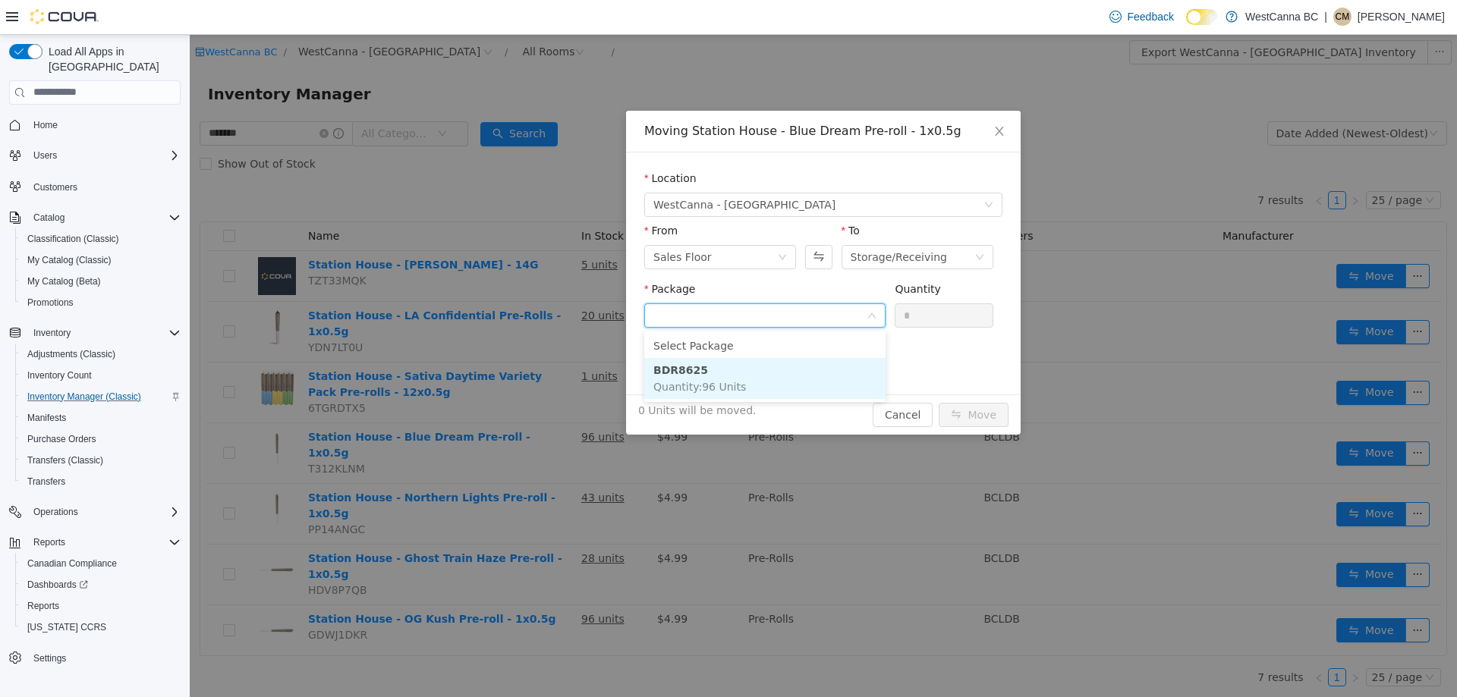
click at [768, 371] on li "BDR8625 Quantity : 96 Units" at bounding box center [764, 377] width 241 height 41
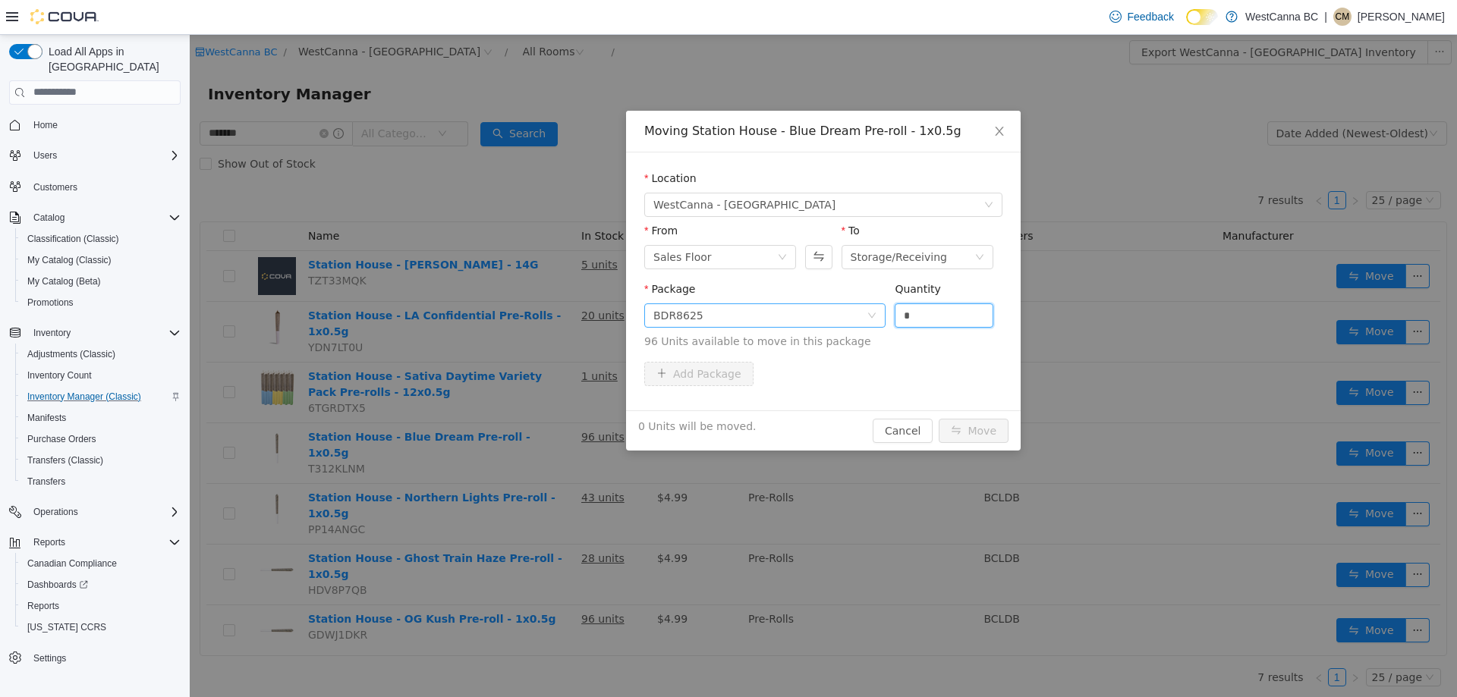
drag, startPoint x: 890, startPoint y: 316, endPoint x: 840, endPoint y: 316, distance: 50.1
click at [840, 316] on span "Package BDR8625 Quantity * 96 Units available to move in this package" at bounding box center [823, 315] width 358 height 67
type input "**"
click at [938, 418] on button "Move" at bounding box center [973, 430] width 70 height 24
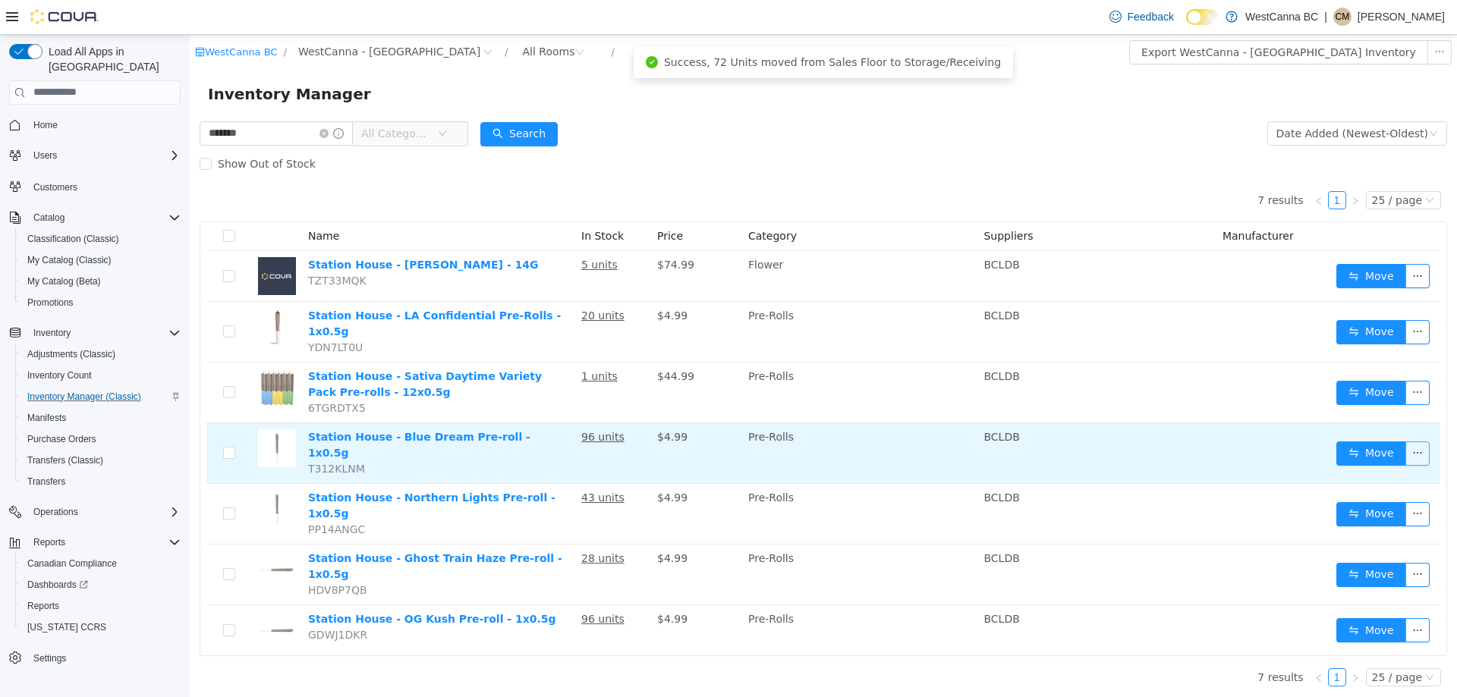
click at [1406, 445] on button "button" at bounding box center [1417, 453] width 24 height 24
click at [1387, 441] on button "Move" at bounding box center [1371, 453] width 70 height 24
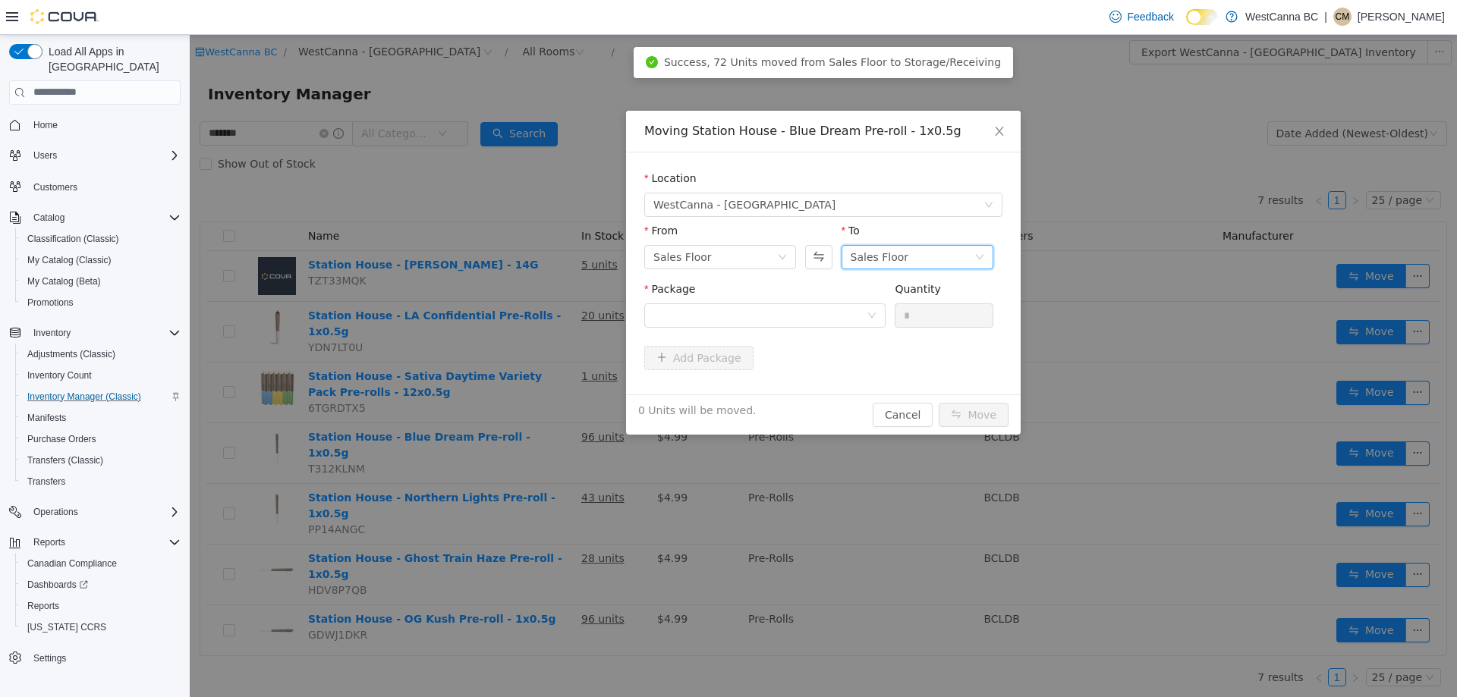
click at [932, 256] on div "Sales Floor" at bounding box center [912, 256] width 124 height 23
click at [913, 336] on li "Storage/Receiving" at bounding box center [917, 335] width 152 height 24
click at [747, 316] on div at bounding box center [759, 314] width 213 height 23
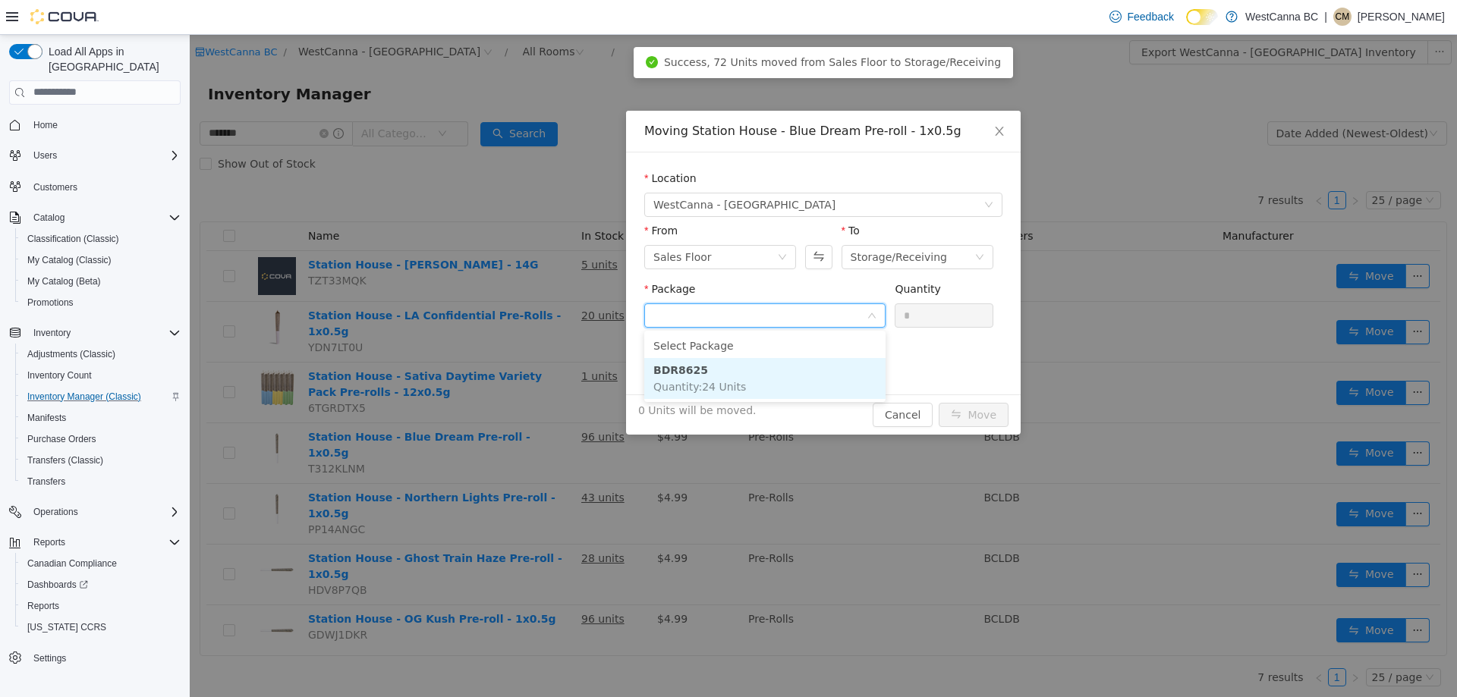
click at [743, 377] on li "BDR8625 Quantity : 24 Units" at bounding box center [764, 377] width 241 height 41
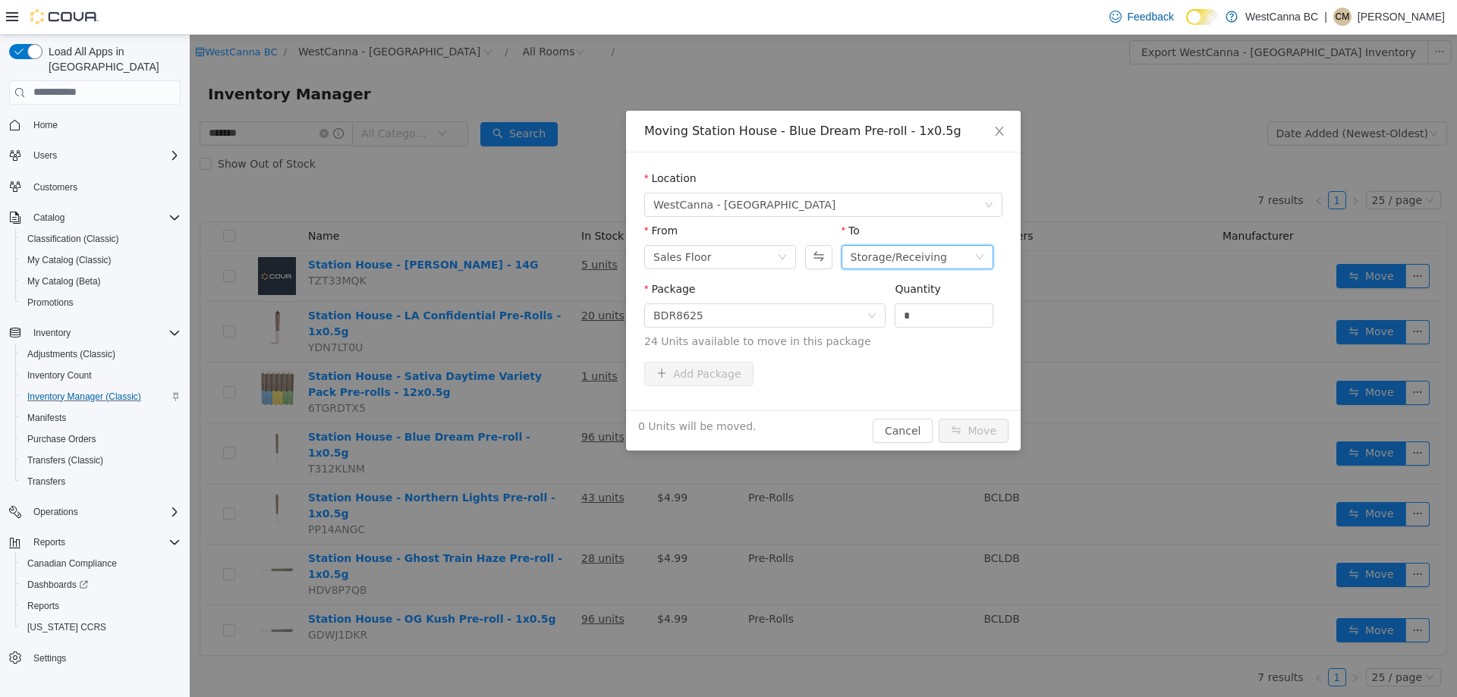
click at [933, 263] on div "Storage/Receiving" at bounding box center [898, 256] width 96 height 23
click at [768, 257] on div "Sales Floor" at bounding box center [715, 256] width 124 height 23
click at [747, 336] on li "Storage/Receiving" at bounding box center [720, 335] width 152 height 24
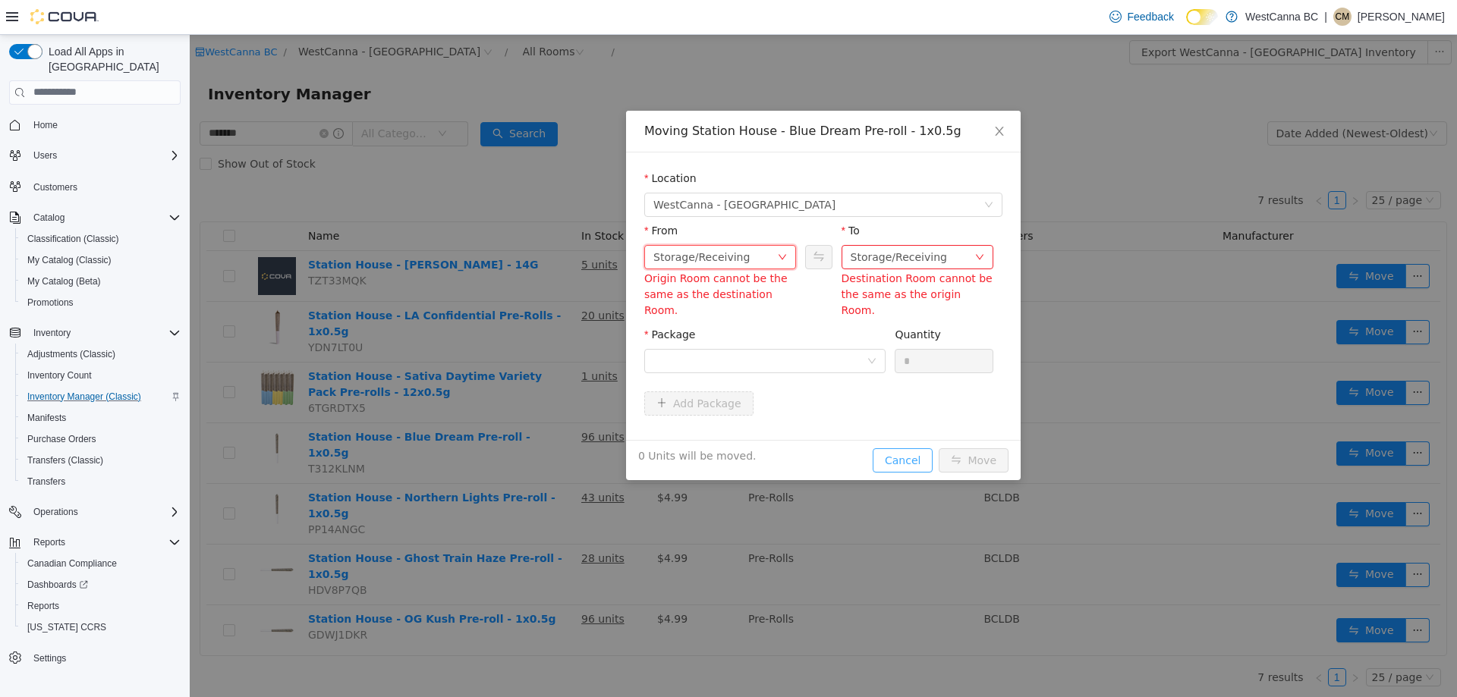
click at [910, 448] on button "Cancel" at bounding box center [902, 460] width 60 height 24
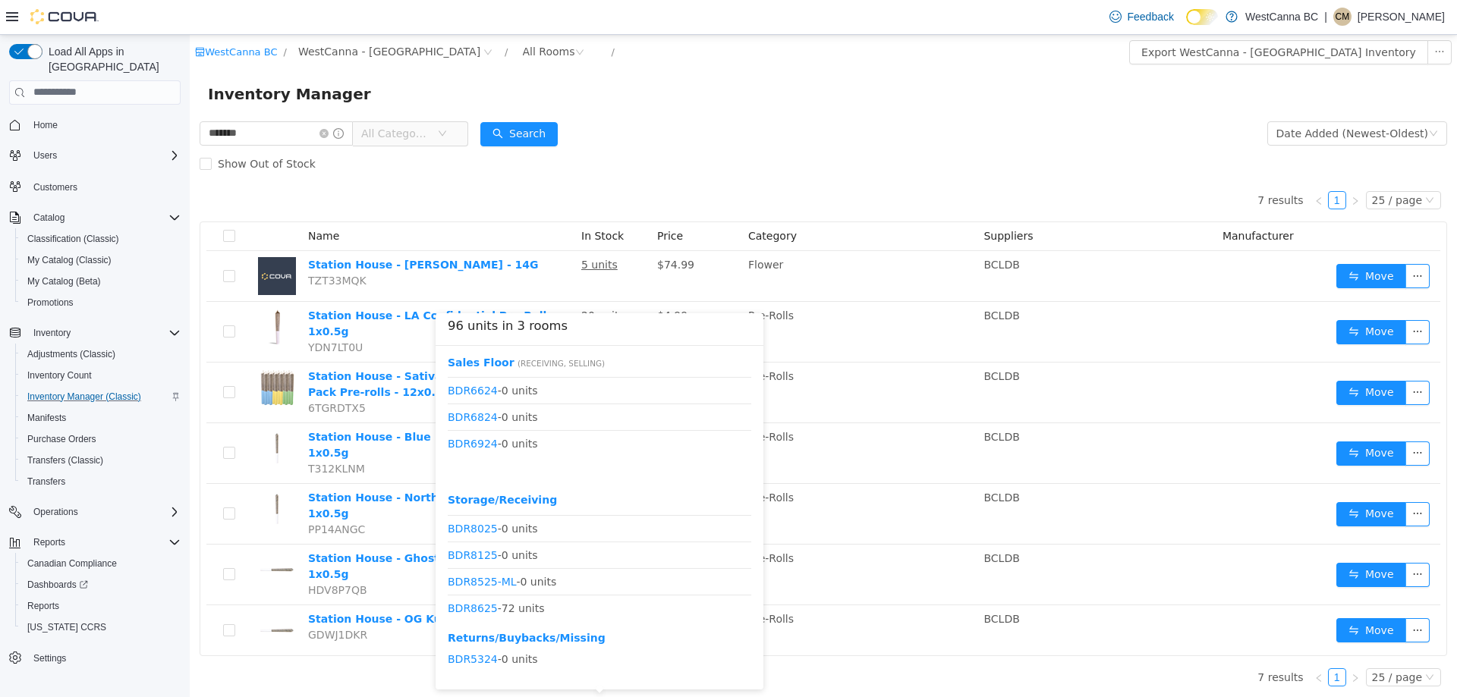
scroll to position [656, 0]
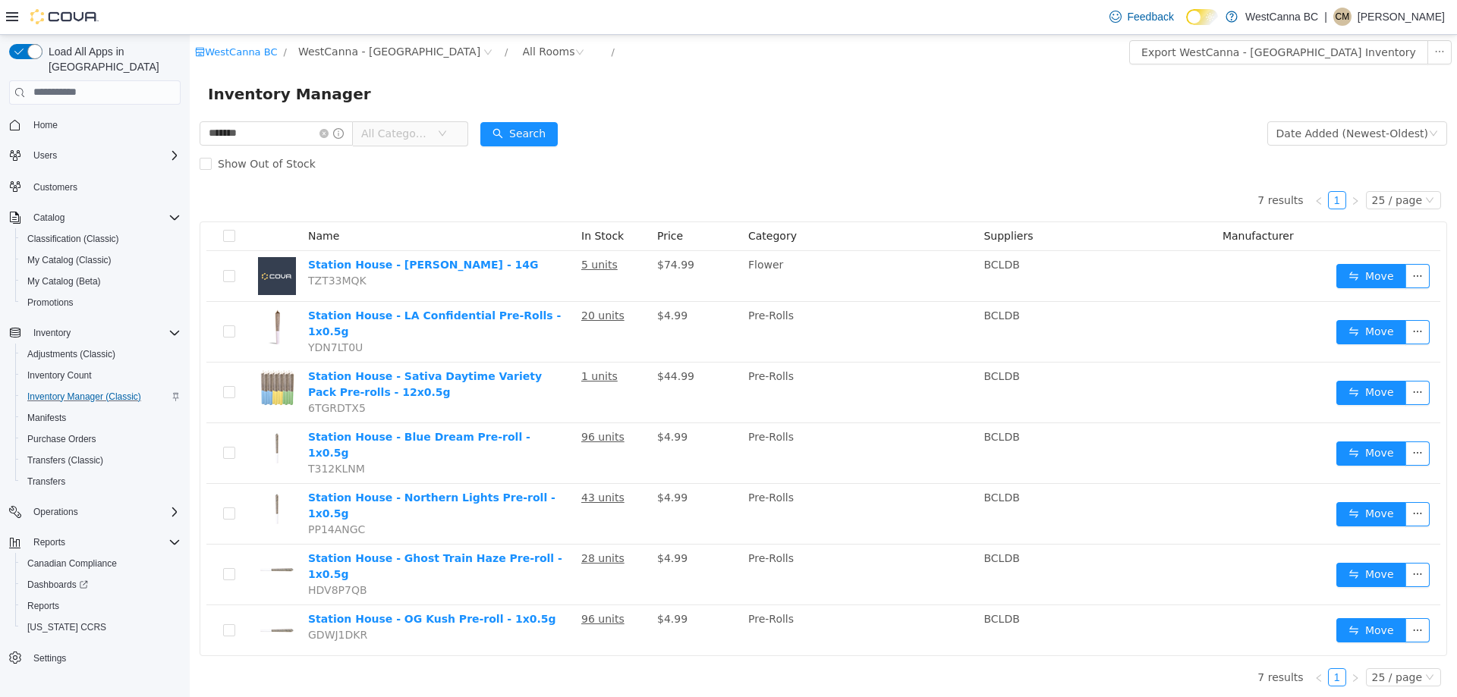
click at [1381, 17] on p "Conrad MacDonald" at bounding box center [1400, 17] width 87 height 18
click at [1339, 156] on button "Sign Out" at bounding box center [1369, 148] width 140 height 24
